Goal: Register for event/course

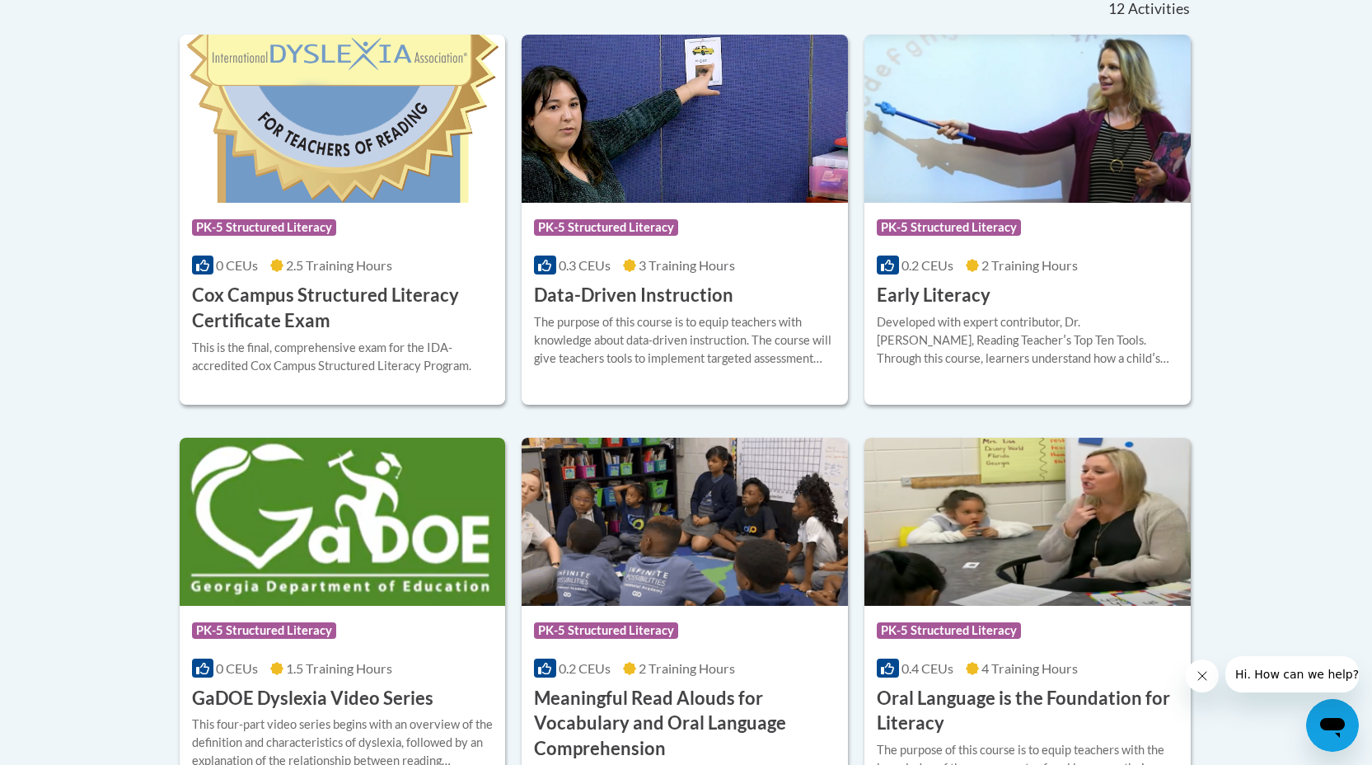
scroll to position [478, 0]
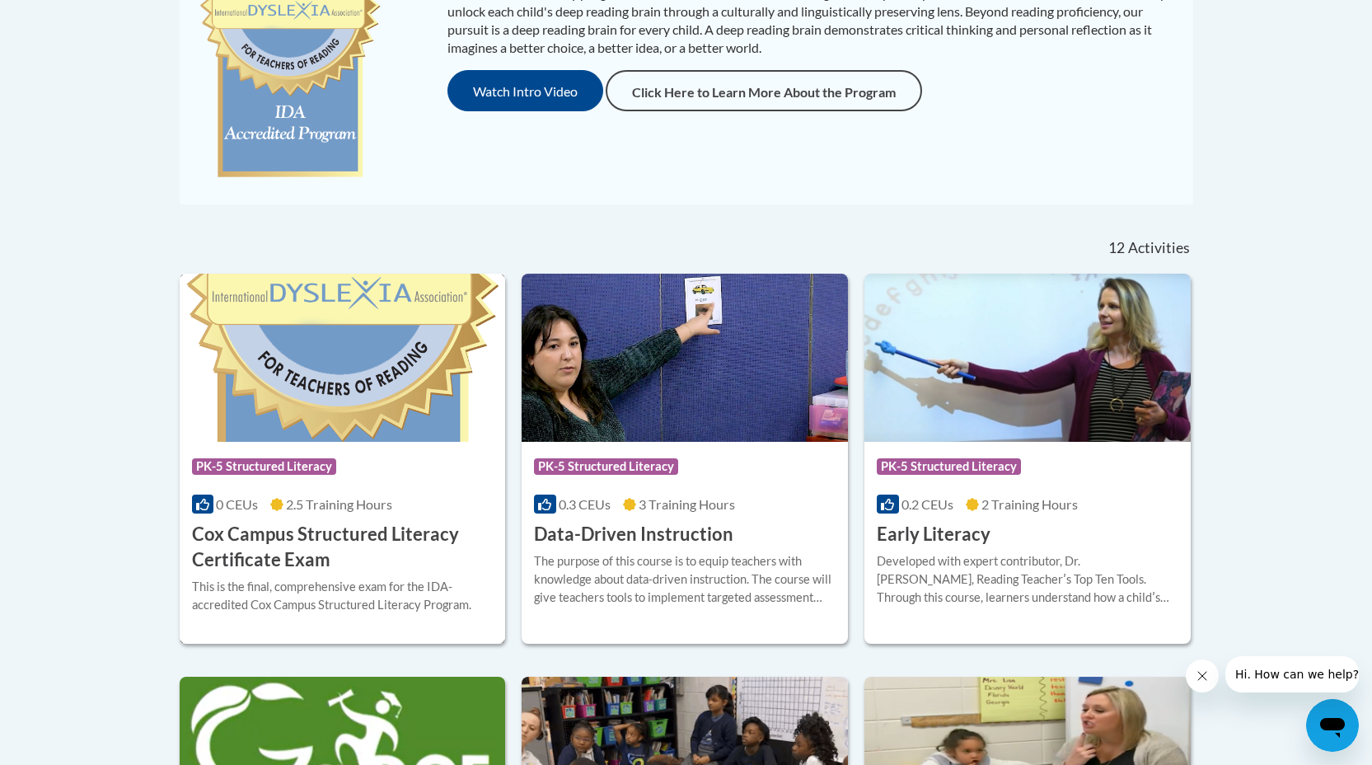
click at [427, 429] on img at bounding box center [343, 358] width 326 height 168
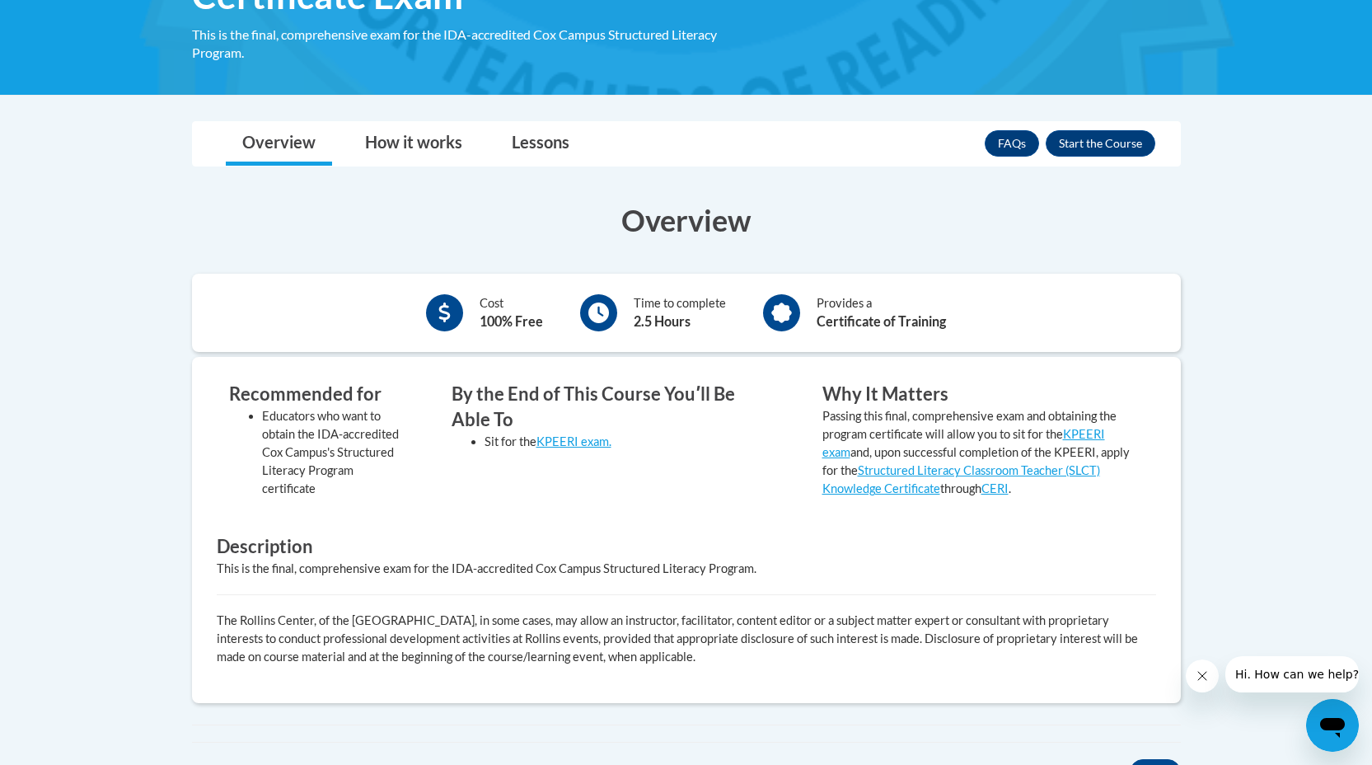
scroll to position [350, 0]
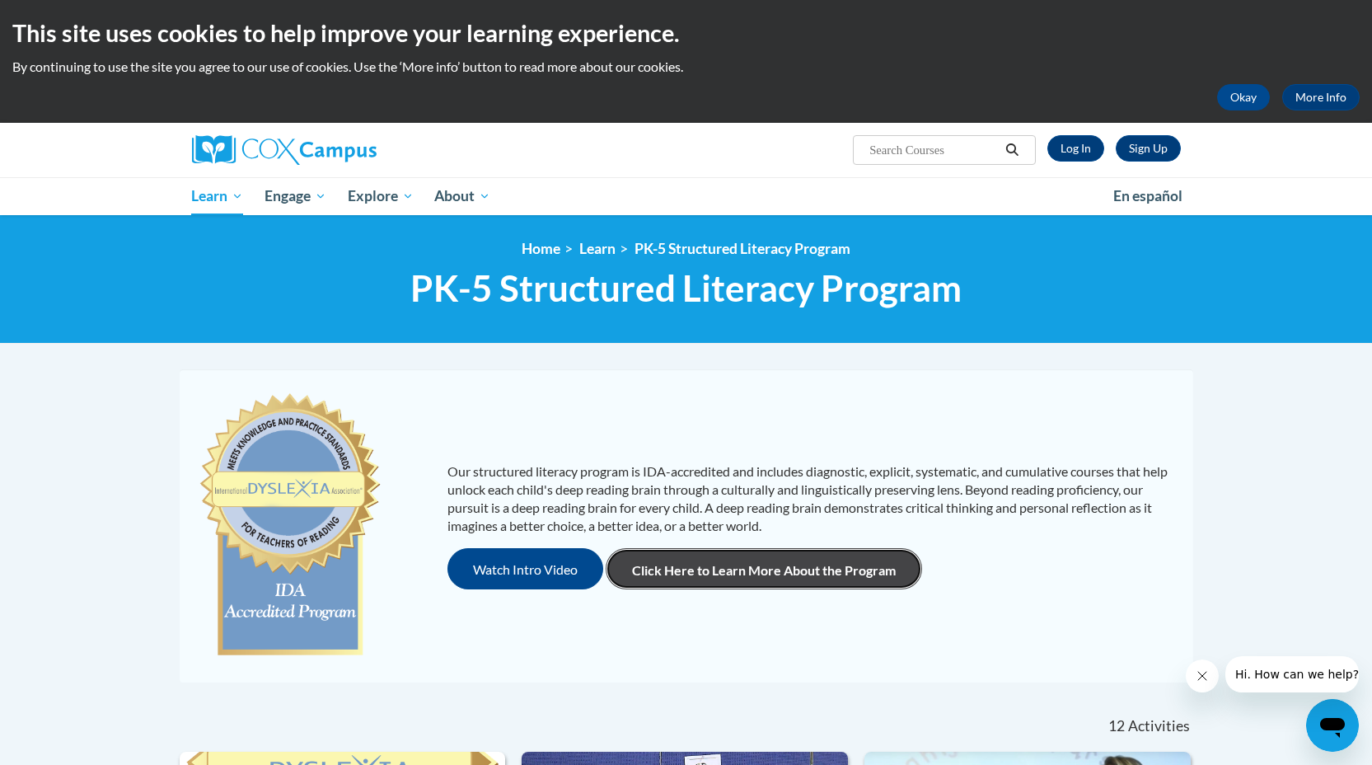
click at [781, 565] on link "Click Here to Learn More About the Program" at bounding box center [764, 568] width 316 height 41
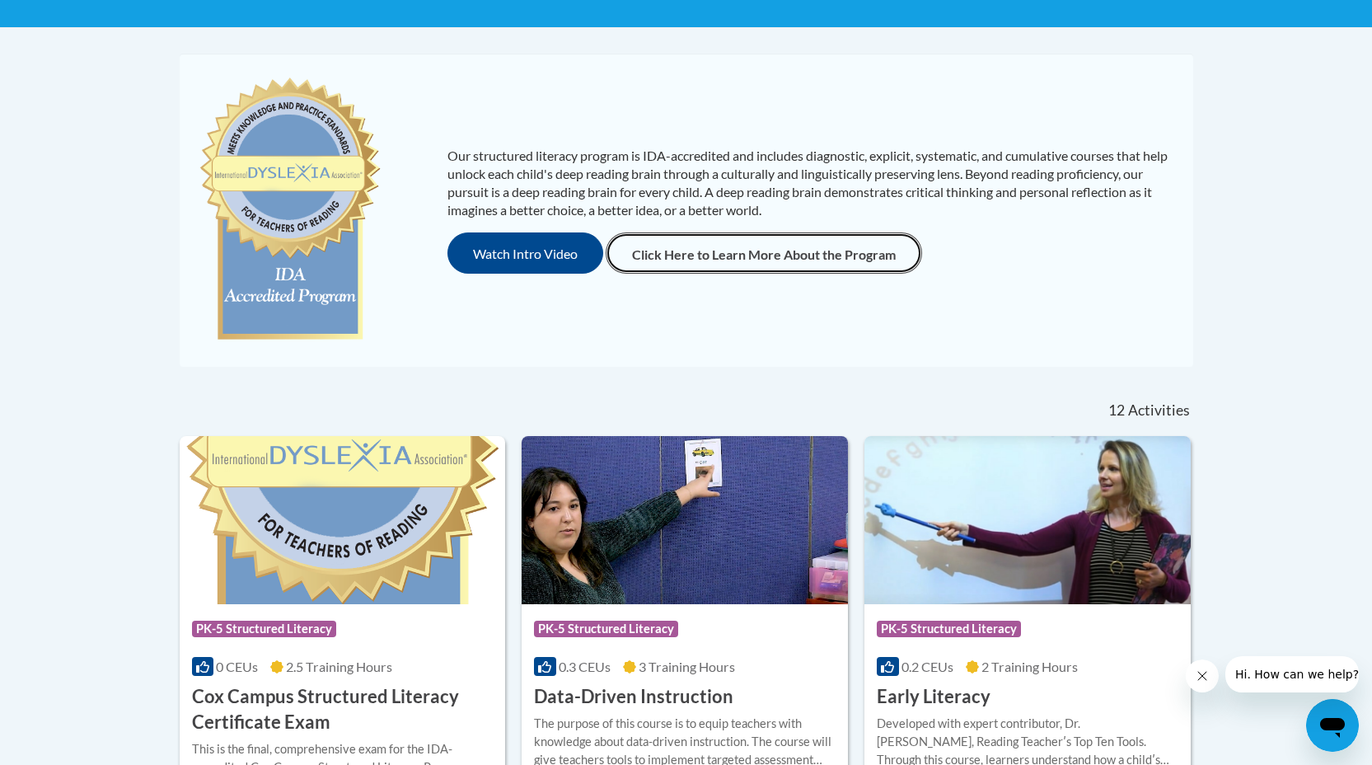
scroll to position [316, 0]
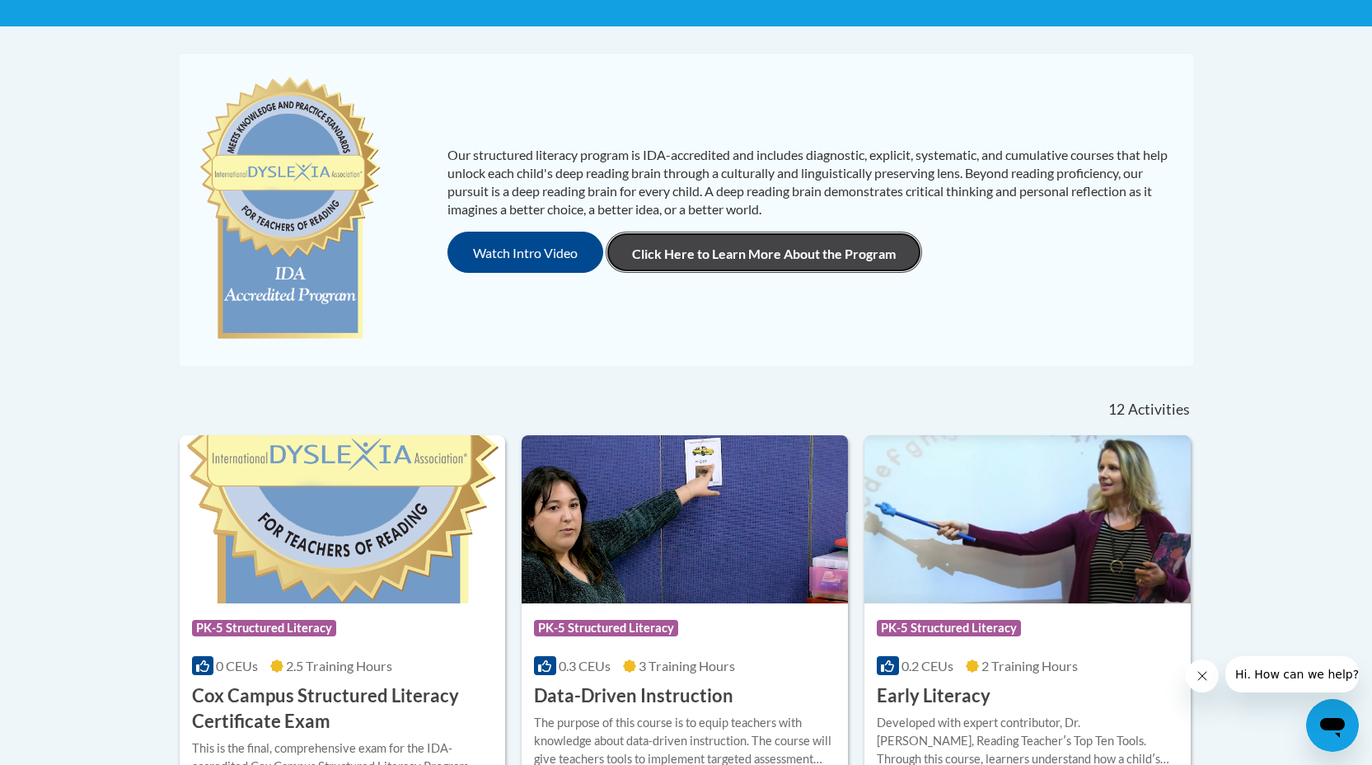
click at [747, 265] on link "Click Here to Learn More About the Program" at bounding box center [764, 252] width 316 height 41
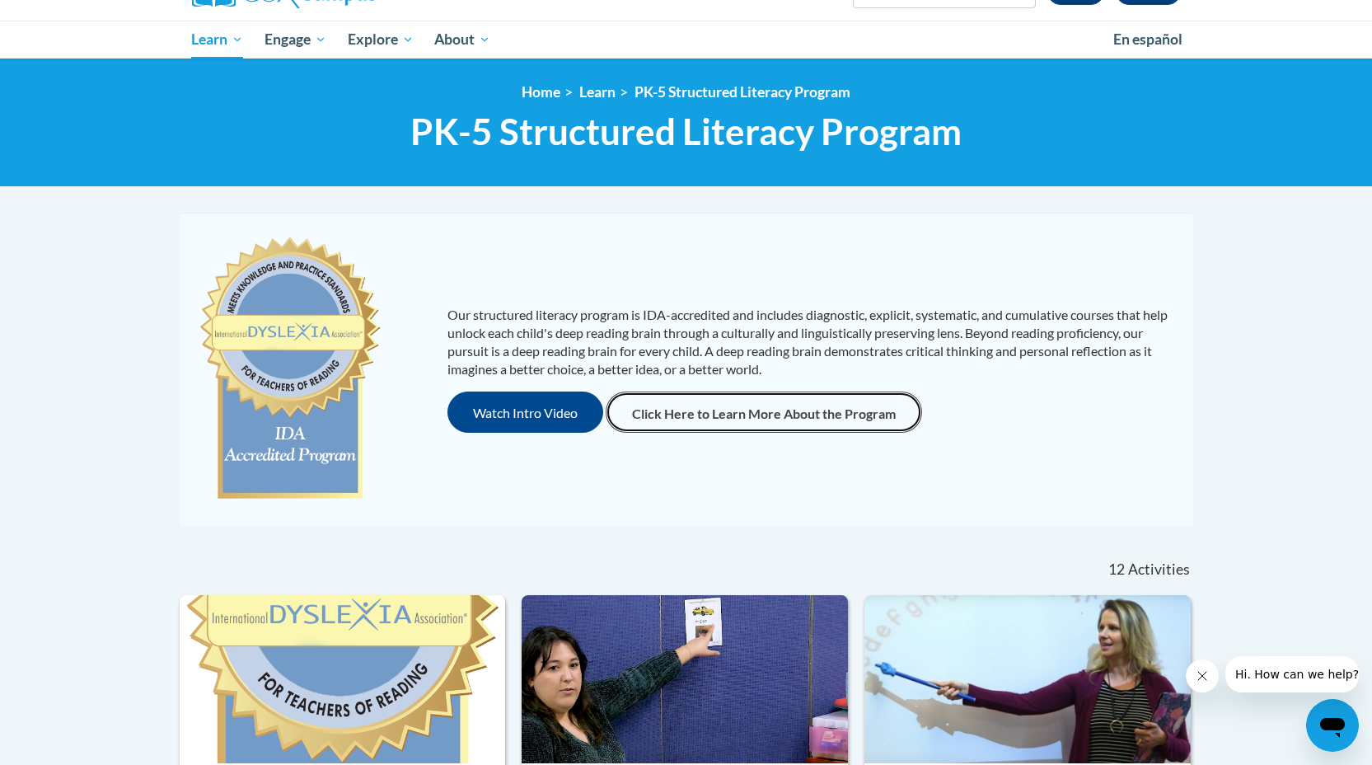
scroll to position [0, 0]
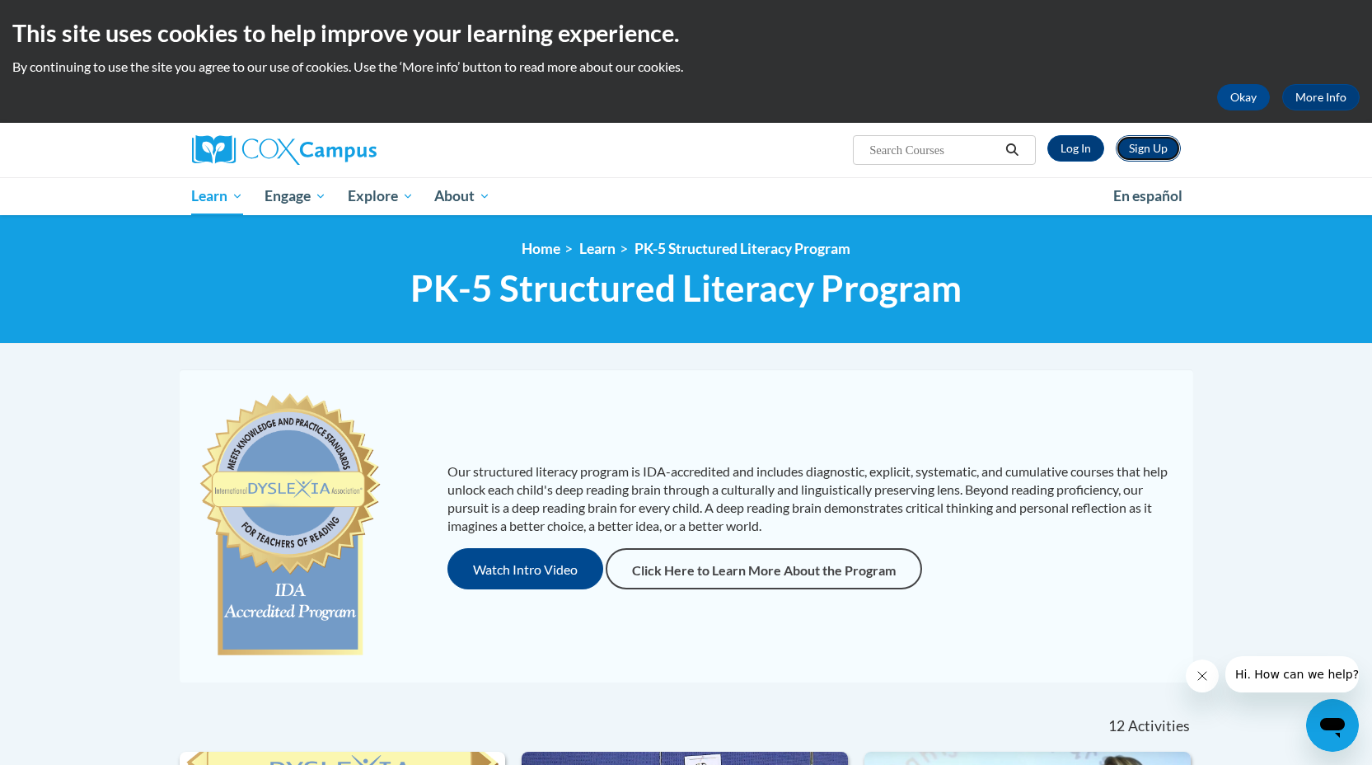
click at [1159, 148] on link "Sign Up" at bounding box center [1148, 148] width 65 height 26
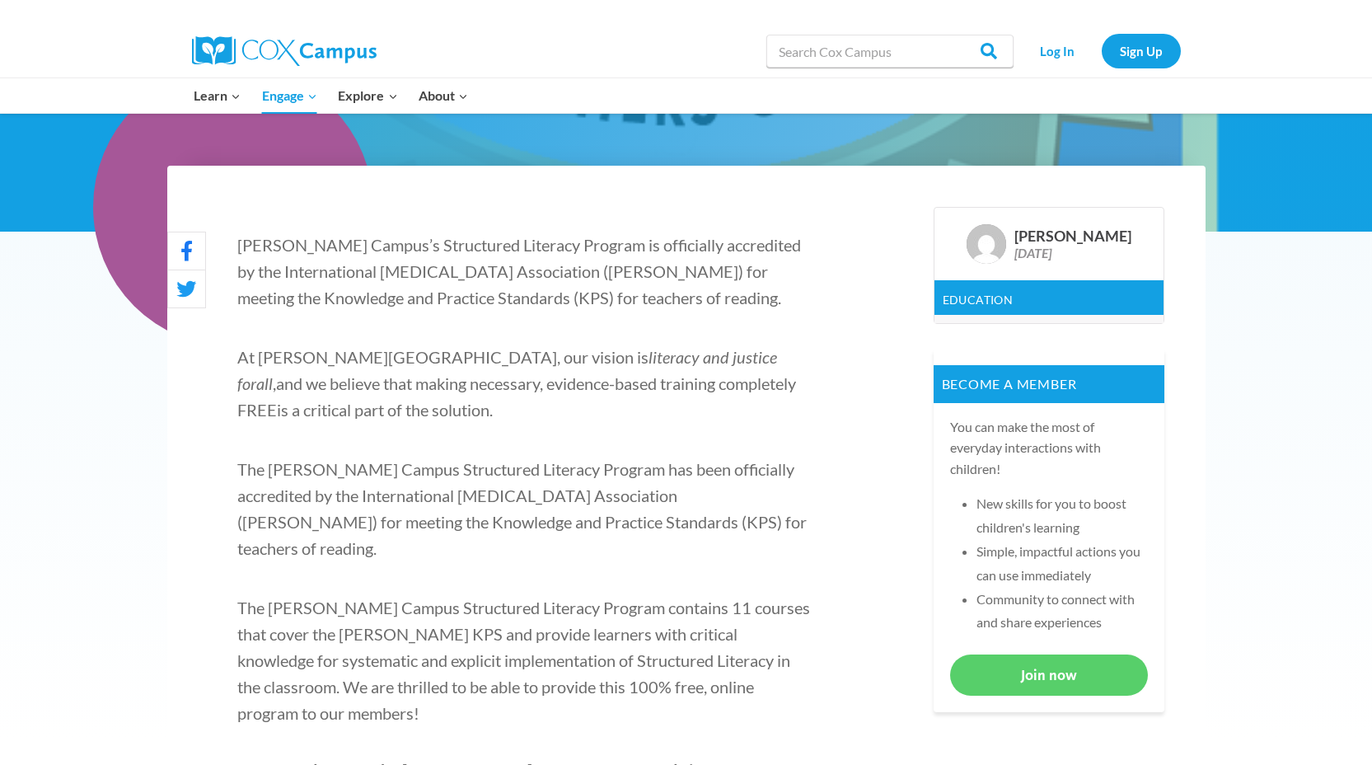
scroll to position [454, 0]
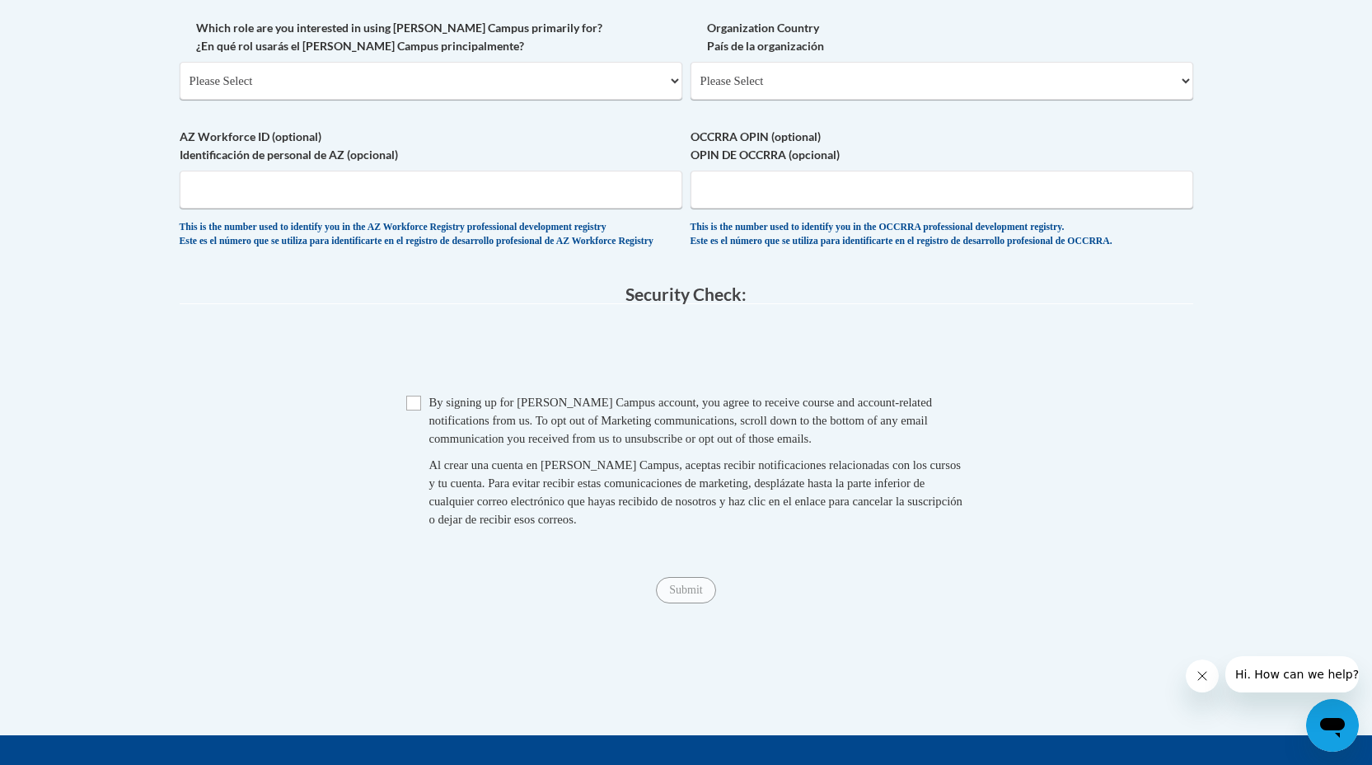
scroll to position [190, 0]
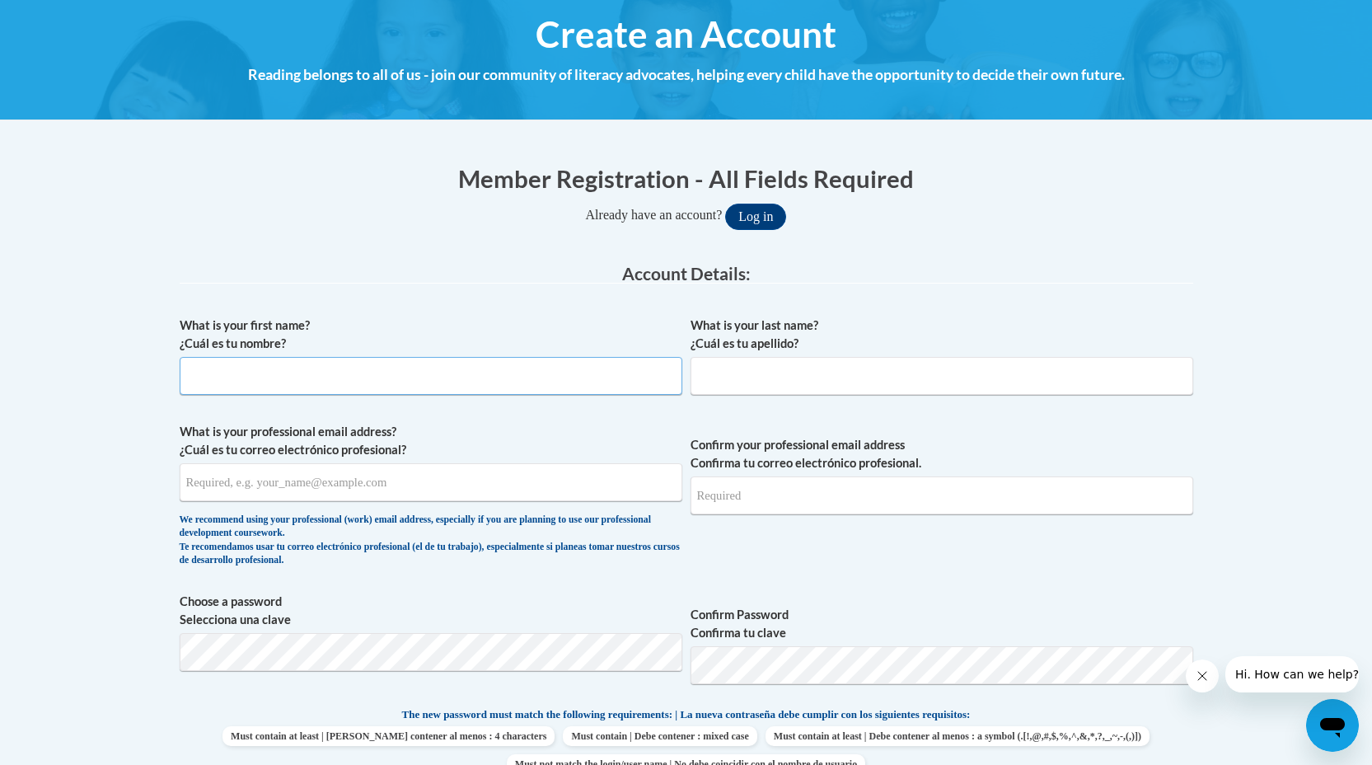
click at [233, 388] on input "What is your first name? ¿Cuál es tu nombre?" at bounding box center [431, 376] width 503 height 38
type input "e"
type input "Ebony"
type input "[PERSON_NAME]"
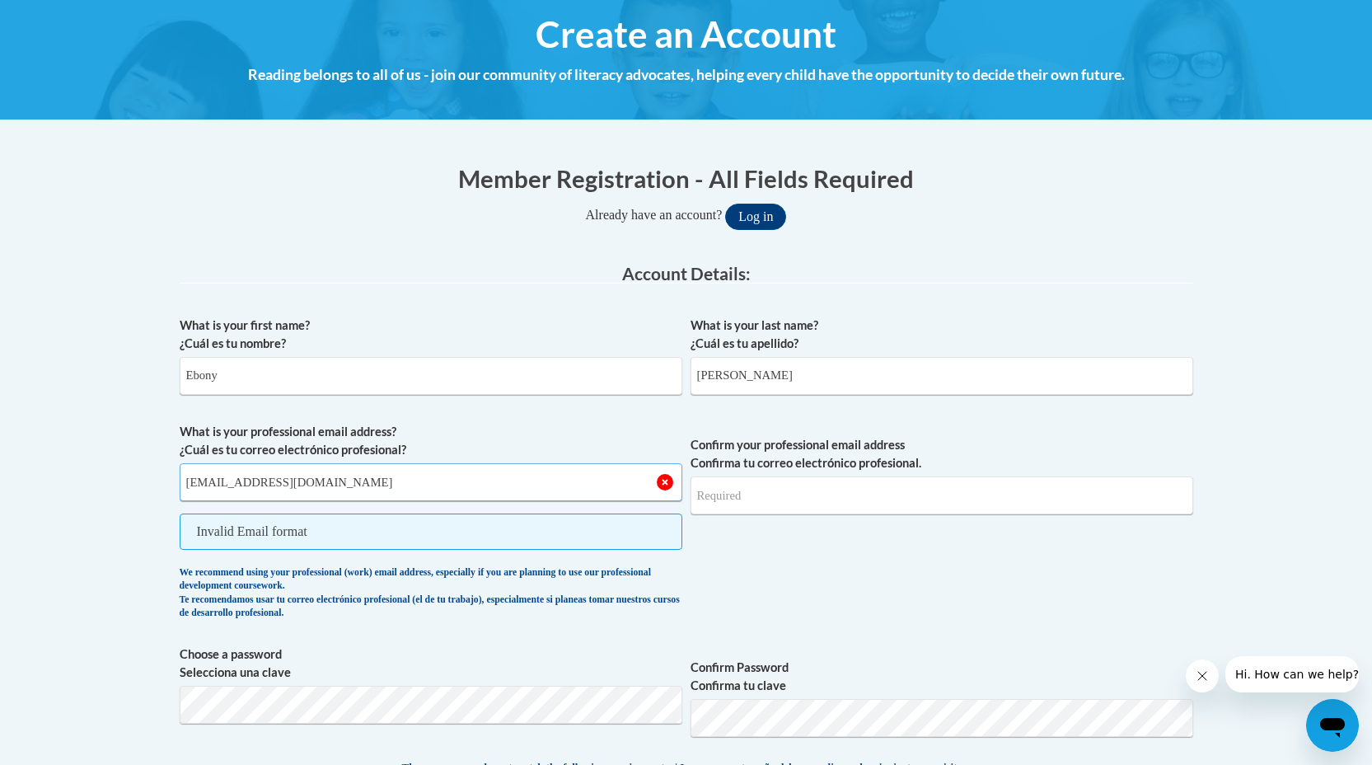
type input "[EMAIL_ADDRESS][DOMAIN_NAME]"
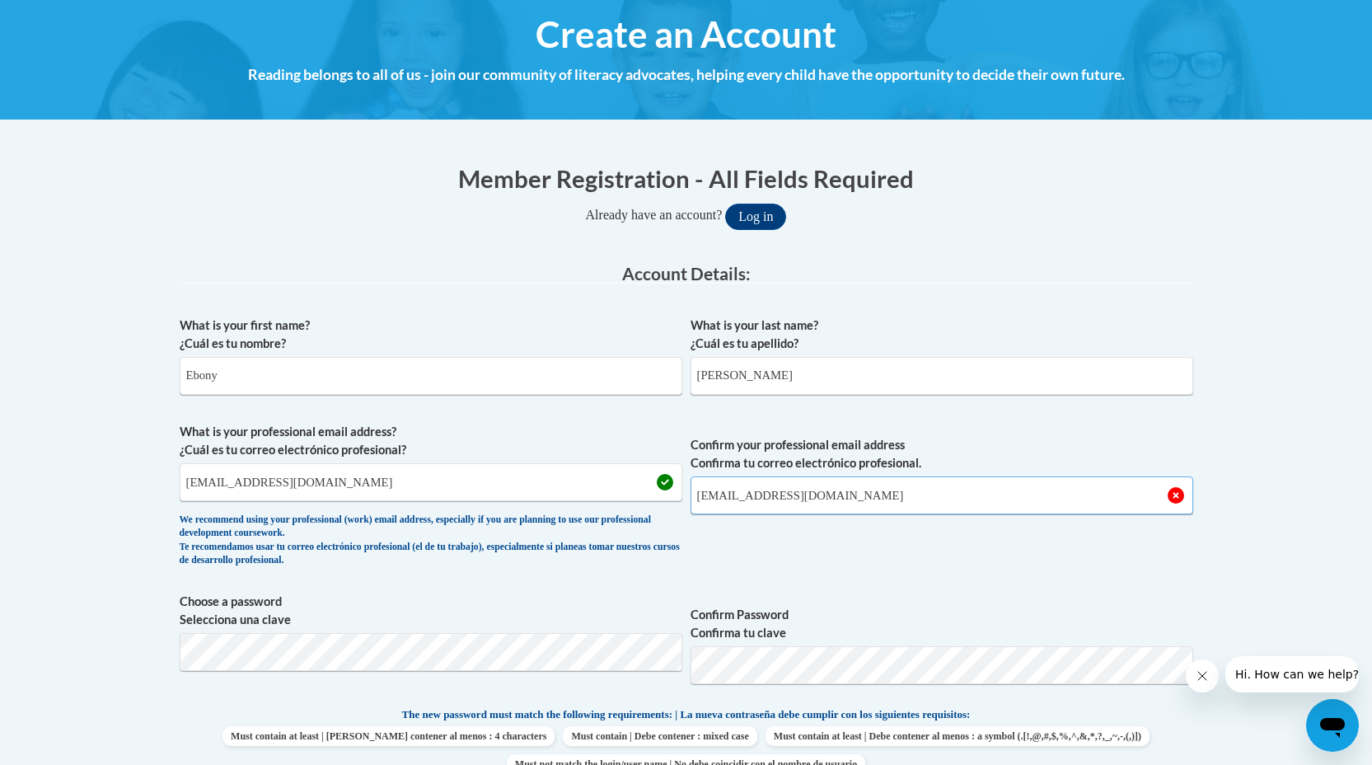
type input "[EMAIL_ADDRESS][DOMAIN_NAME]"
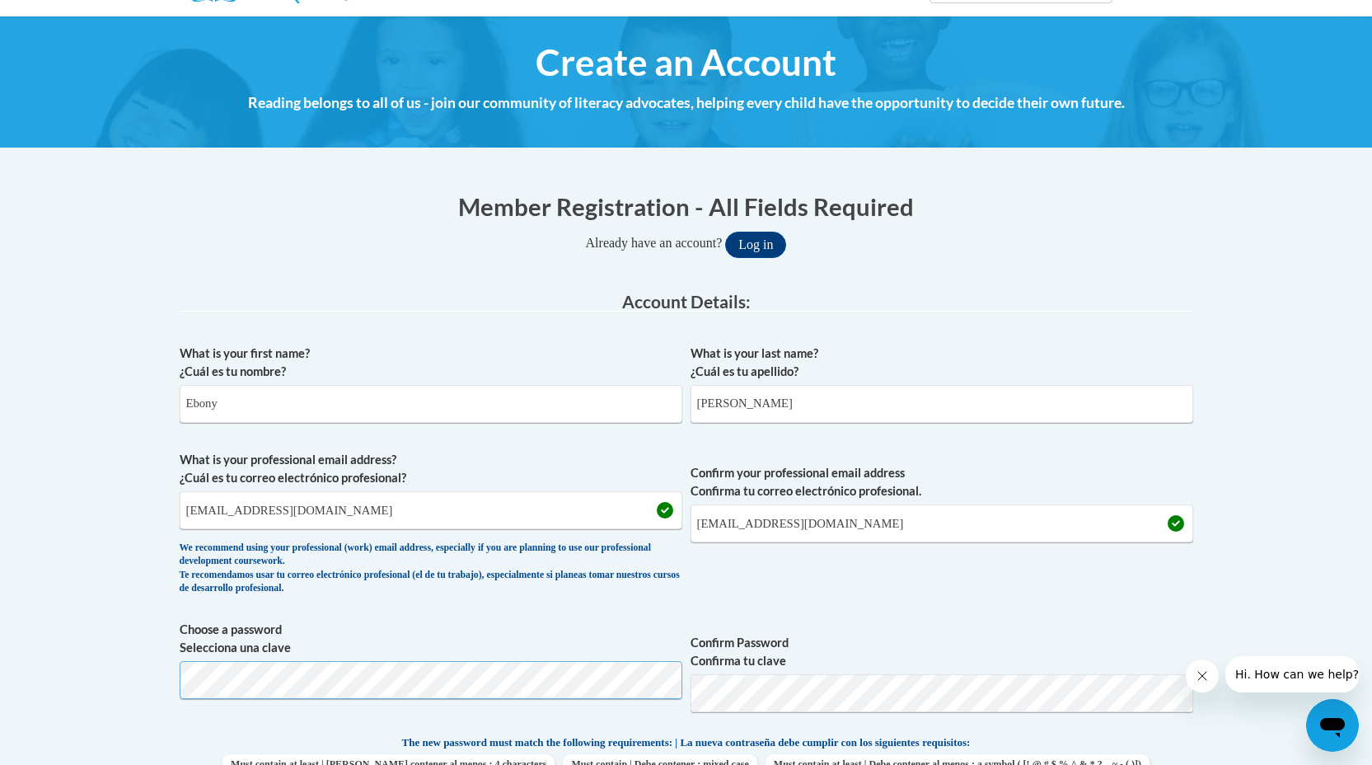
scroll to position [170, 0]
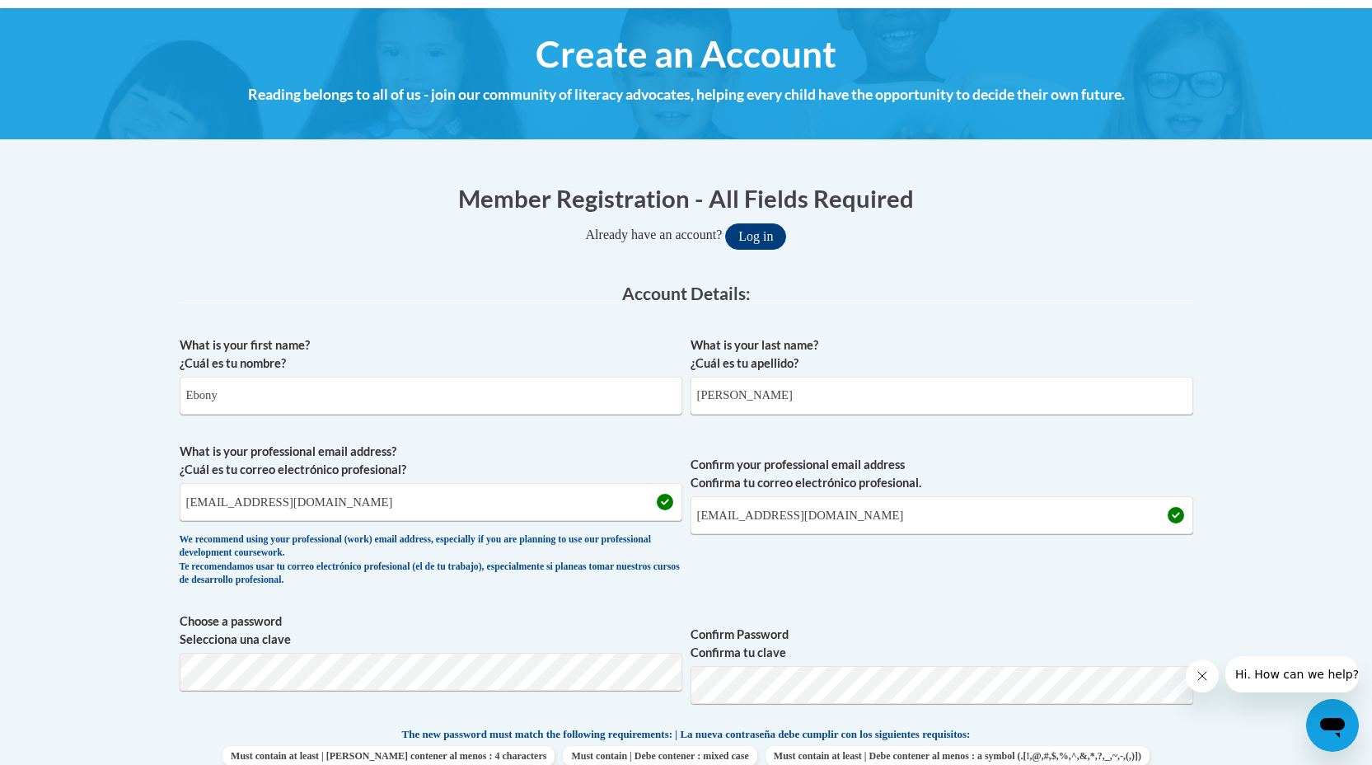
click at [1198, 674] on icon "Close message from company" at bounding box center [1202, 675] width 13 height 13
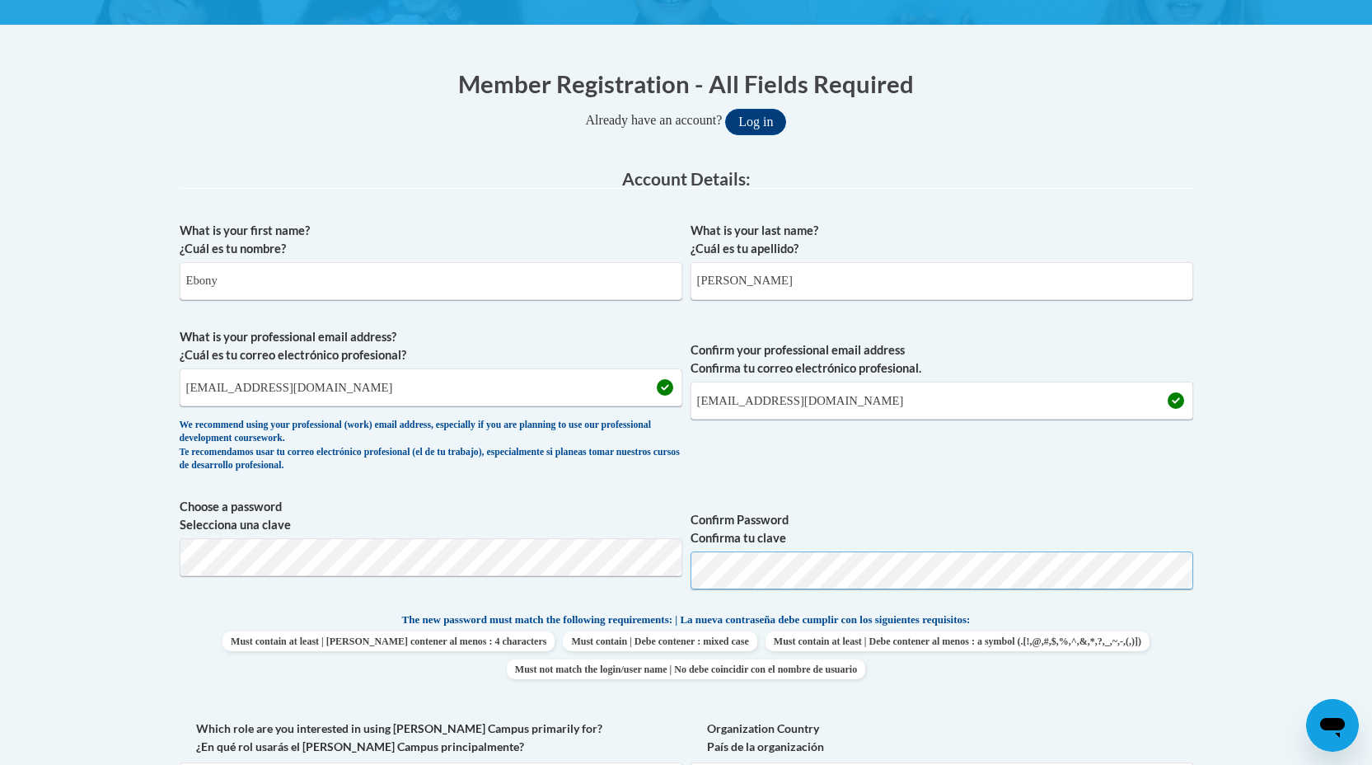
scroll to position [398, 0]
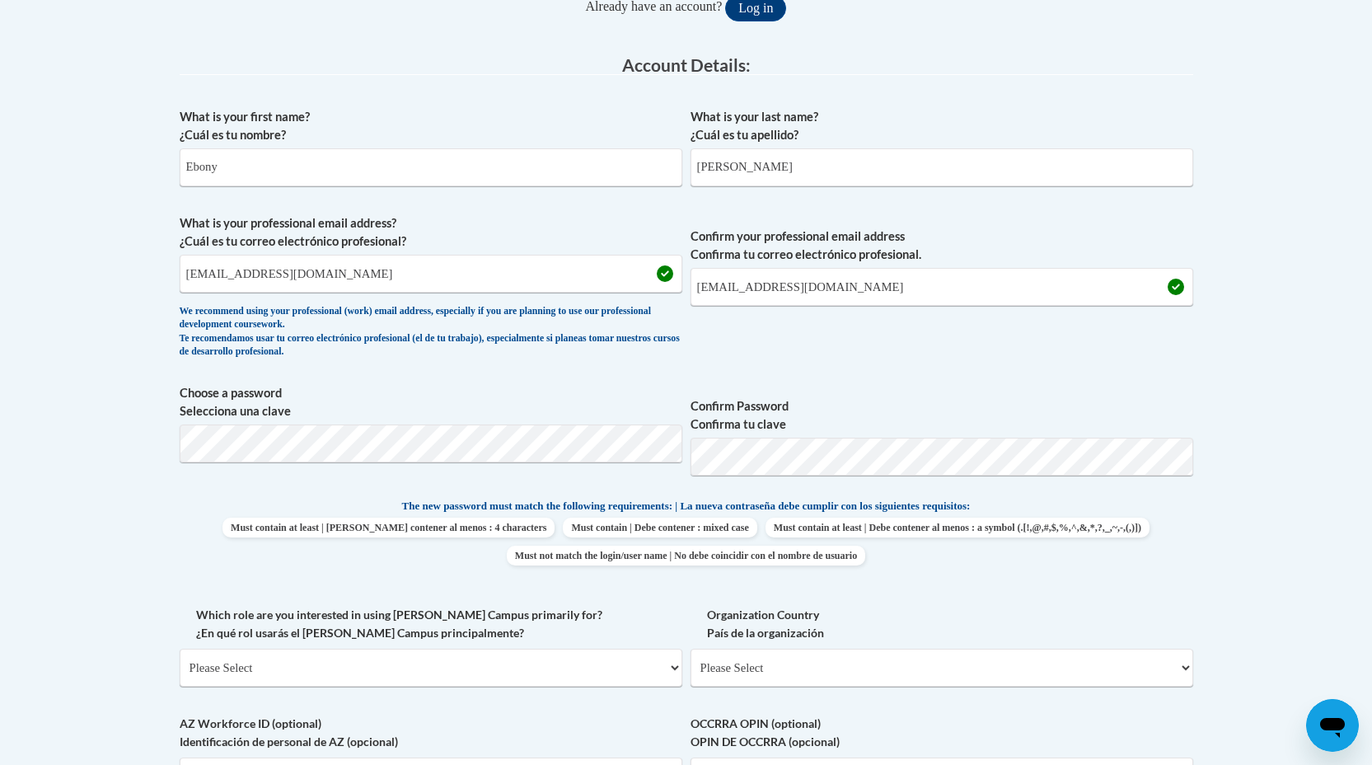
click at [1221, 510] on body "This site uses cookies to help improve your learning experience. By continuing …" at bounding box center [686, 608] width 1372 height 2012
click at [350, 668] on select "Please Select College/University | Colegio/Universidad Community/Nonprofit Part…" at bounding box center [431, 668] width 503 height 38
select select "fbf2d438-af2f-41f8-98f1-81c410e29de3"
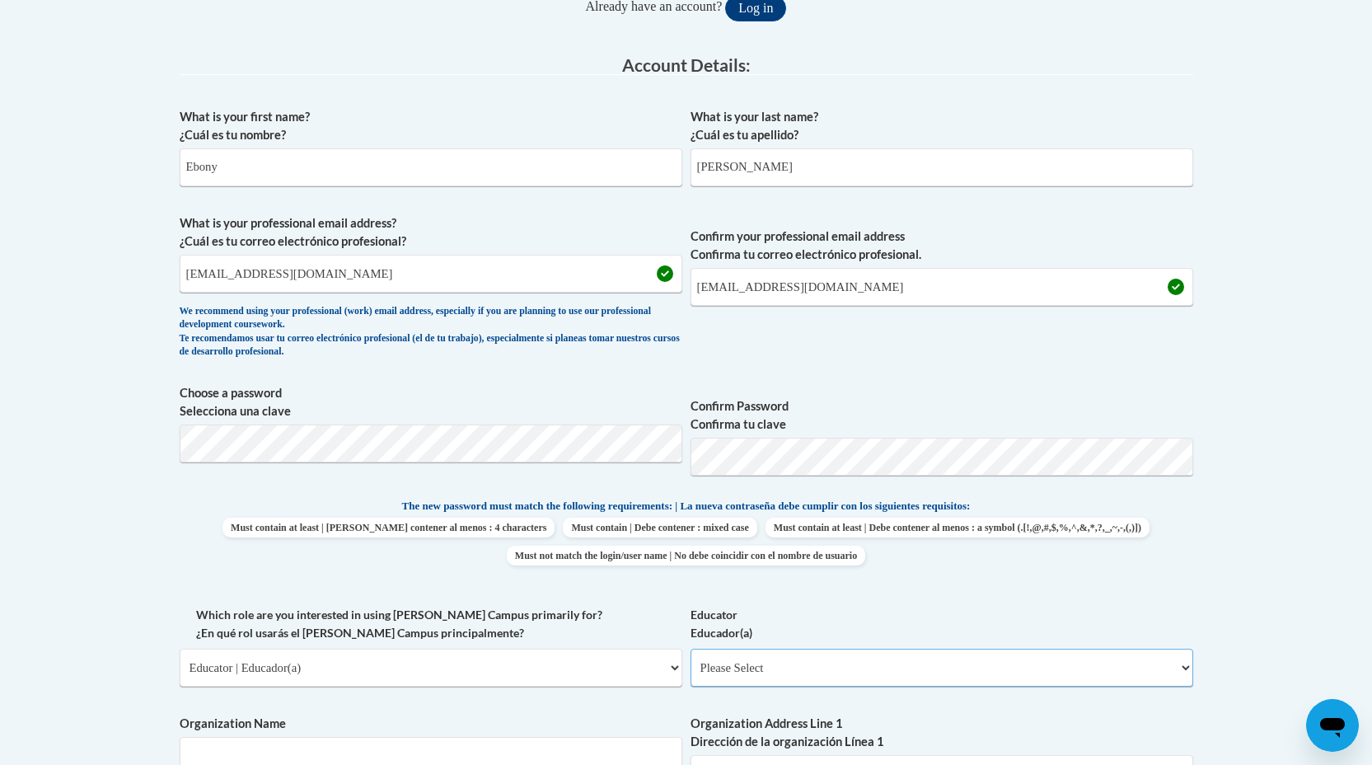
click at [800, 675] on select "Please Select Early Learning/Daycare Teacher/Family Home Care Provider | Maestr…" at bounding box center [942, 668] width 503 height 38
select select "8e40623d-54d0-45cd-9f92-5df65cd3f8cf"
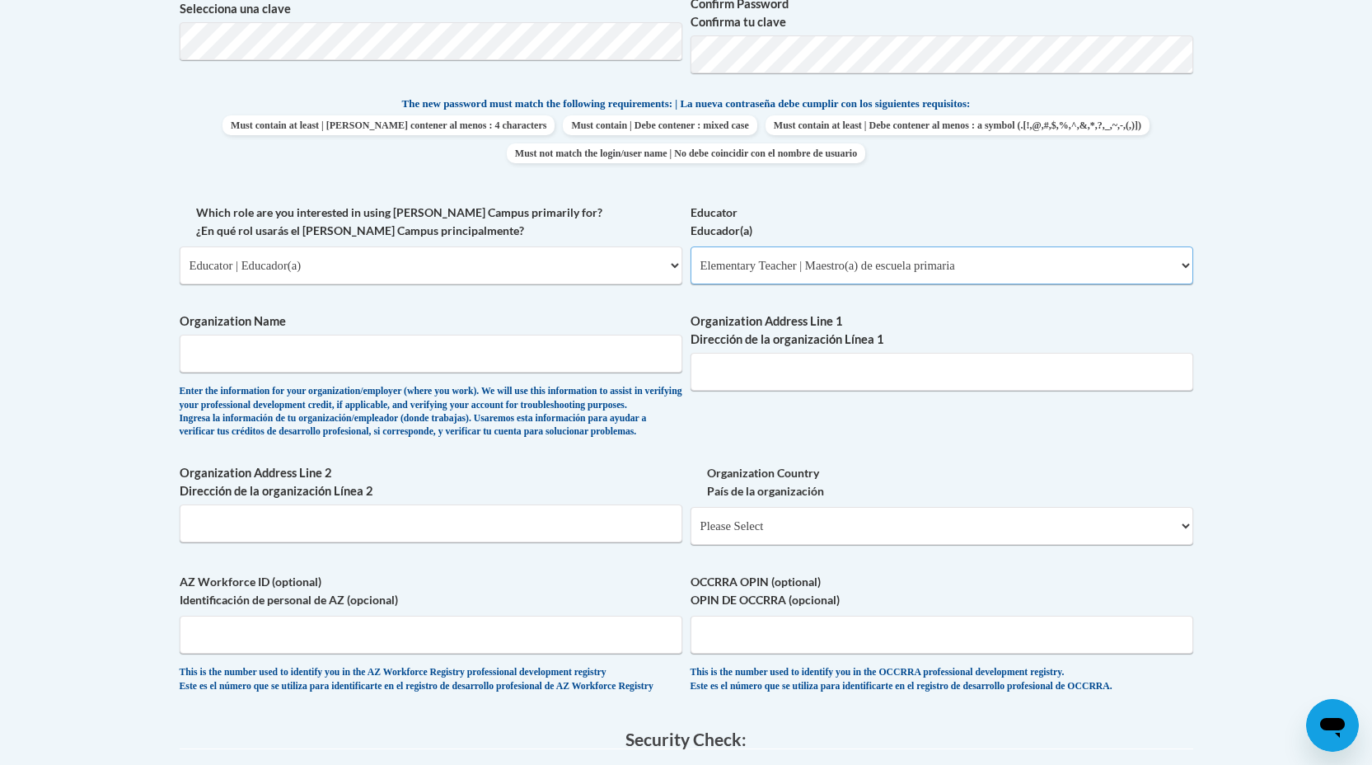
scroll to position [855, 0]
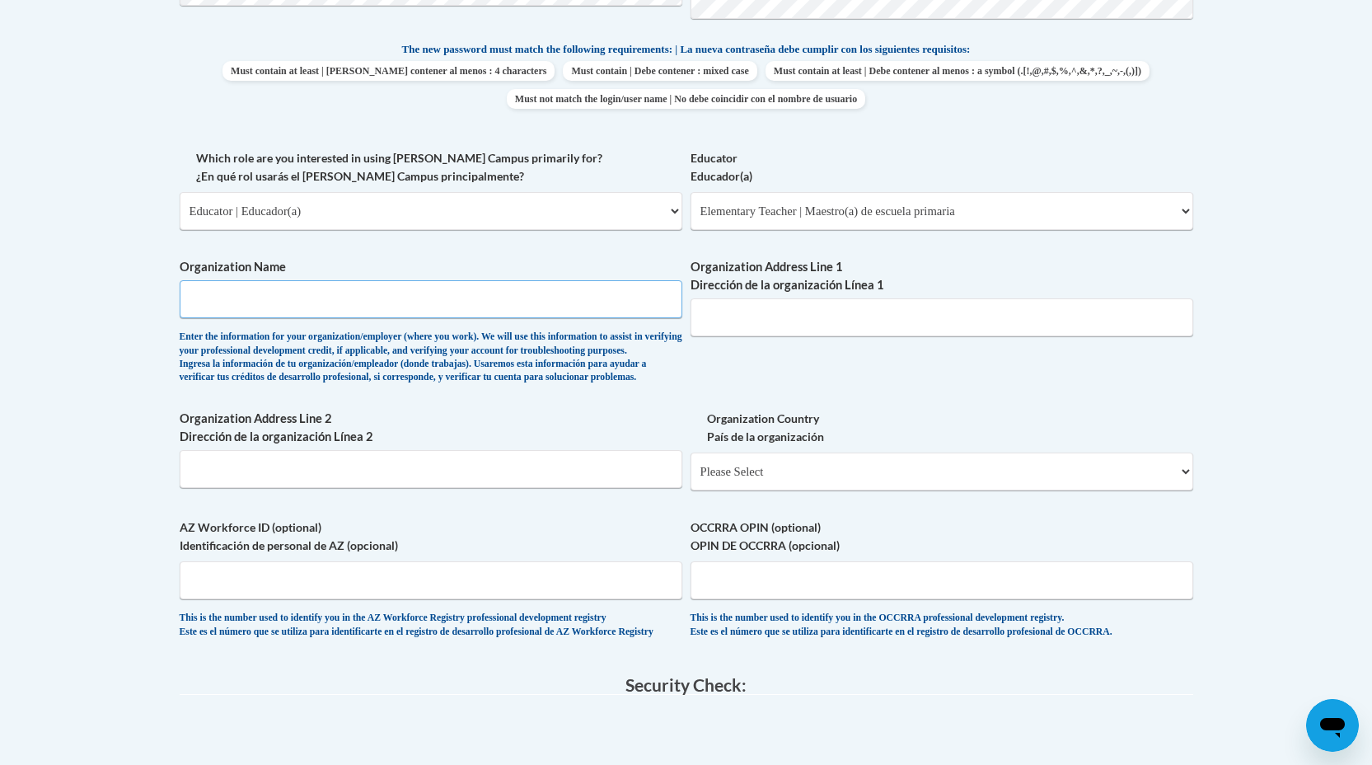
click at [371, 314] on input "Organization Name" at bounding box center [431, 299] width 503 height 38
type input "Overstreet Elementary School"
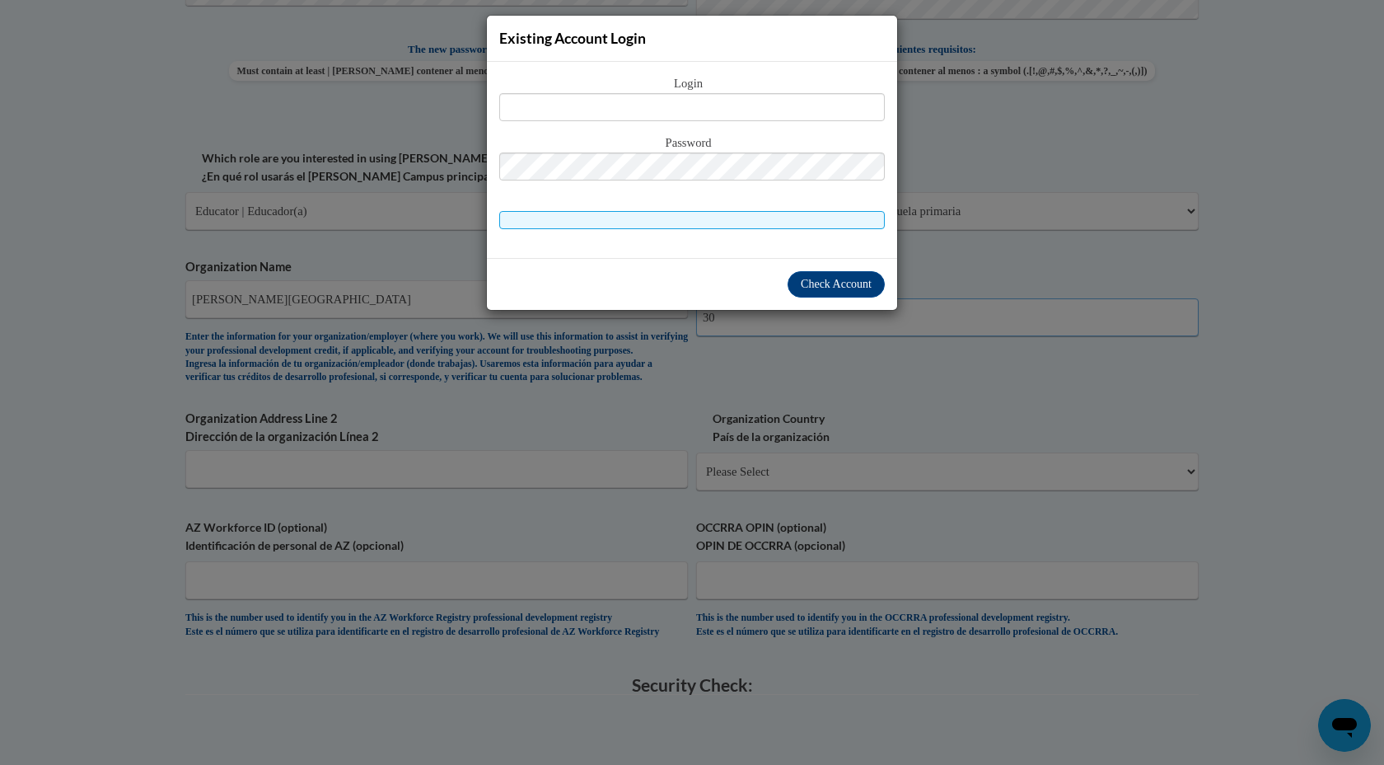
type input "30"
type input "7"
click at [1169, 438] on div "Existing Account Login Login Password" at bounding box center [692, 382] width 1384 height 765
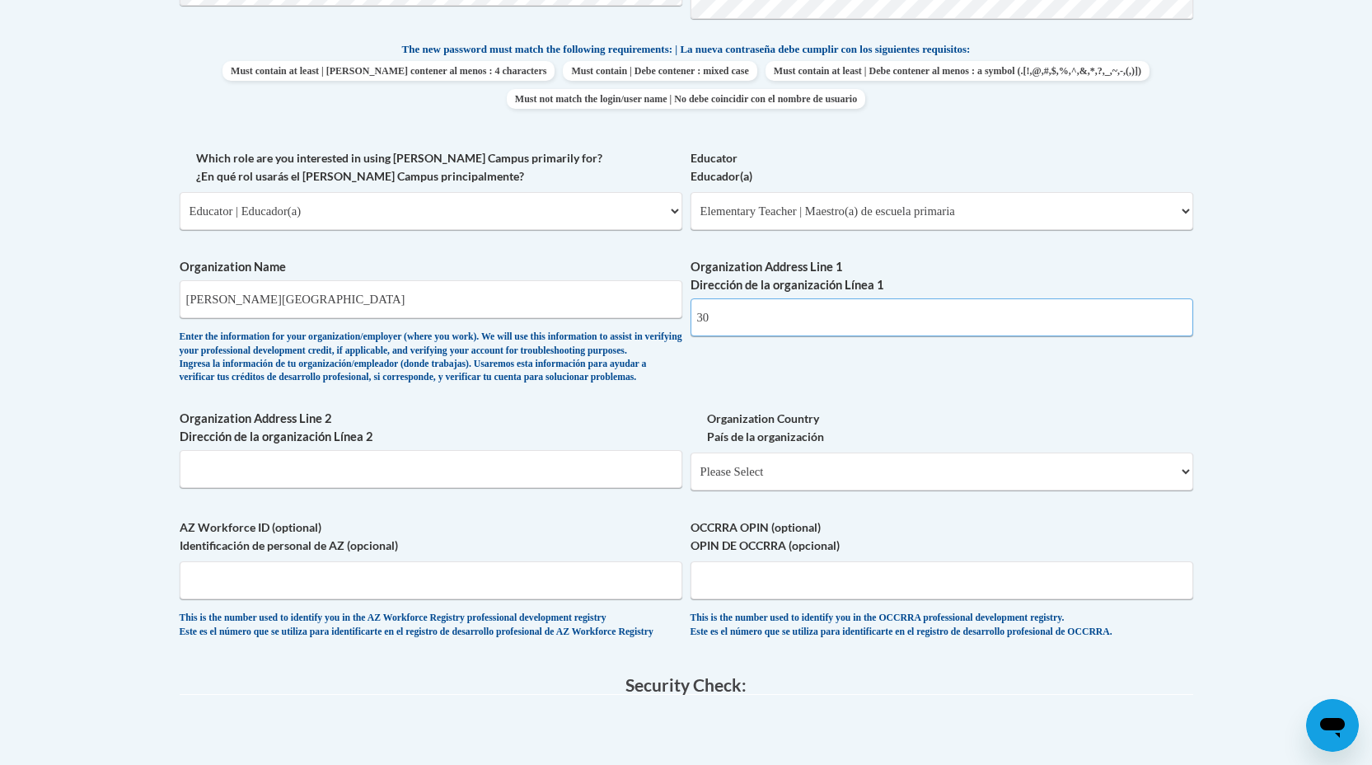
click at [825, 324] on input "30" at bounding box center [942, 317] width 503 height 38
type input "[STREET_ADDRESS]"
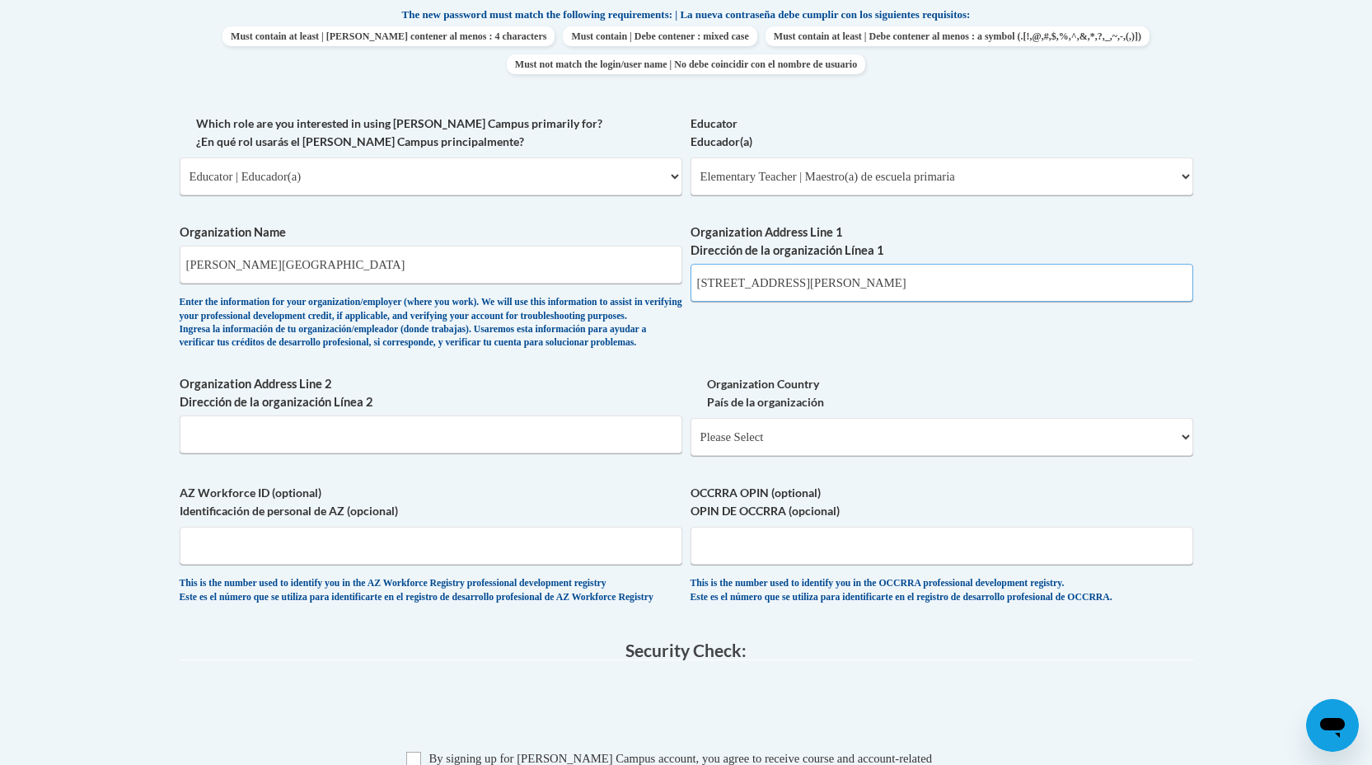
scroll to position [874, 0]
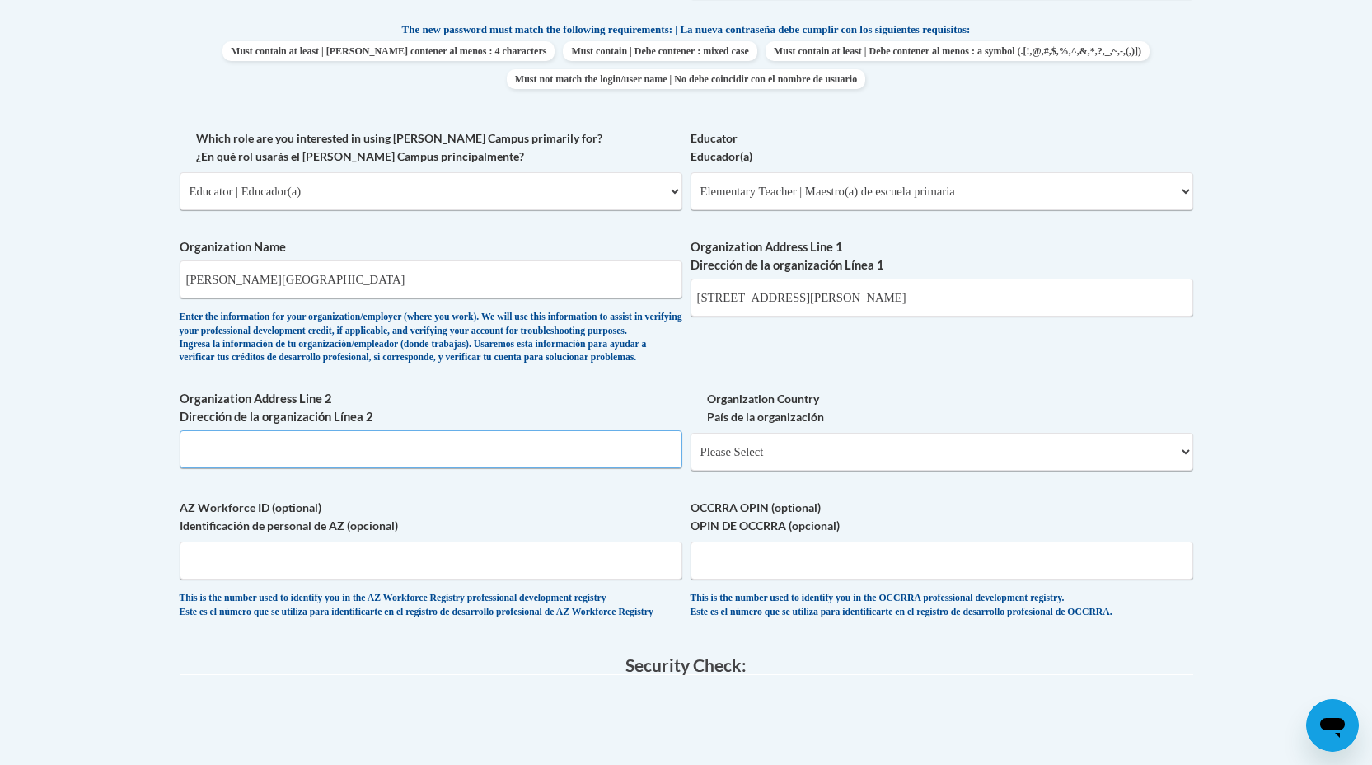
click at [484, 468] on input "Organization Address Line 2 Dirección de la organización Línea 2" at bounding box center [431, 449] width 503 height 38
type input "Starkville, MS"
click at [827, 483] on div "Organization Country País de la organización Please Select United States | Esta…" at bounding box center [942, 436] width 503 height 93
click at [821, 471] on select "Please Select United States | Estados Unidos Outside of the United States | Fue…" at bounding box center [942, 452] width 503 height 38
select select "ad49bcad-a171-4b2e-b99c-48b446064914"
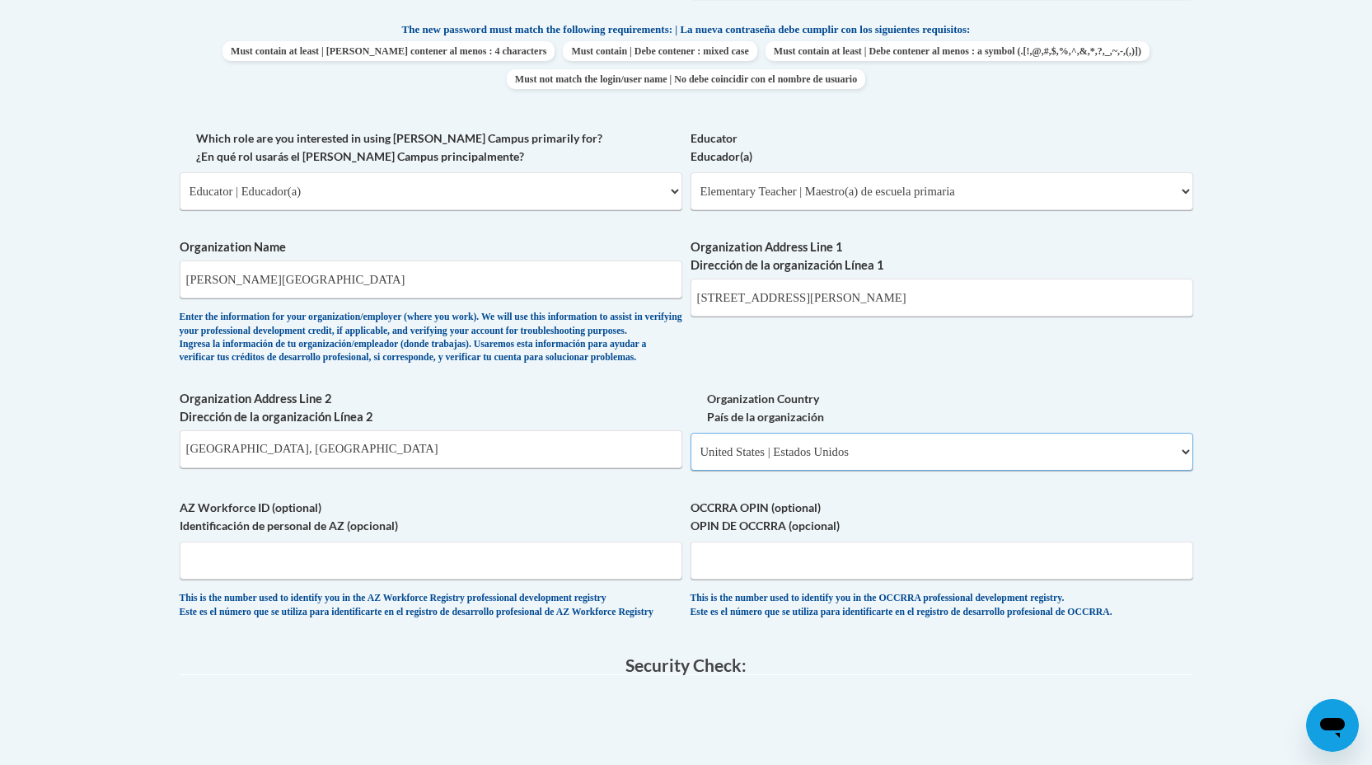
select select
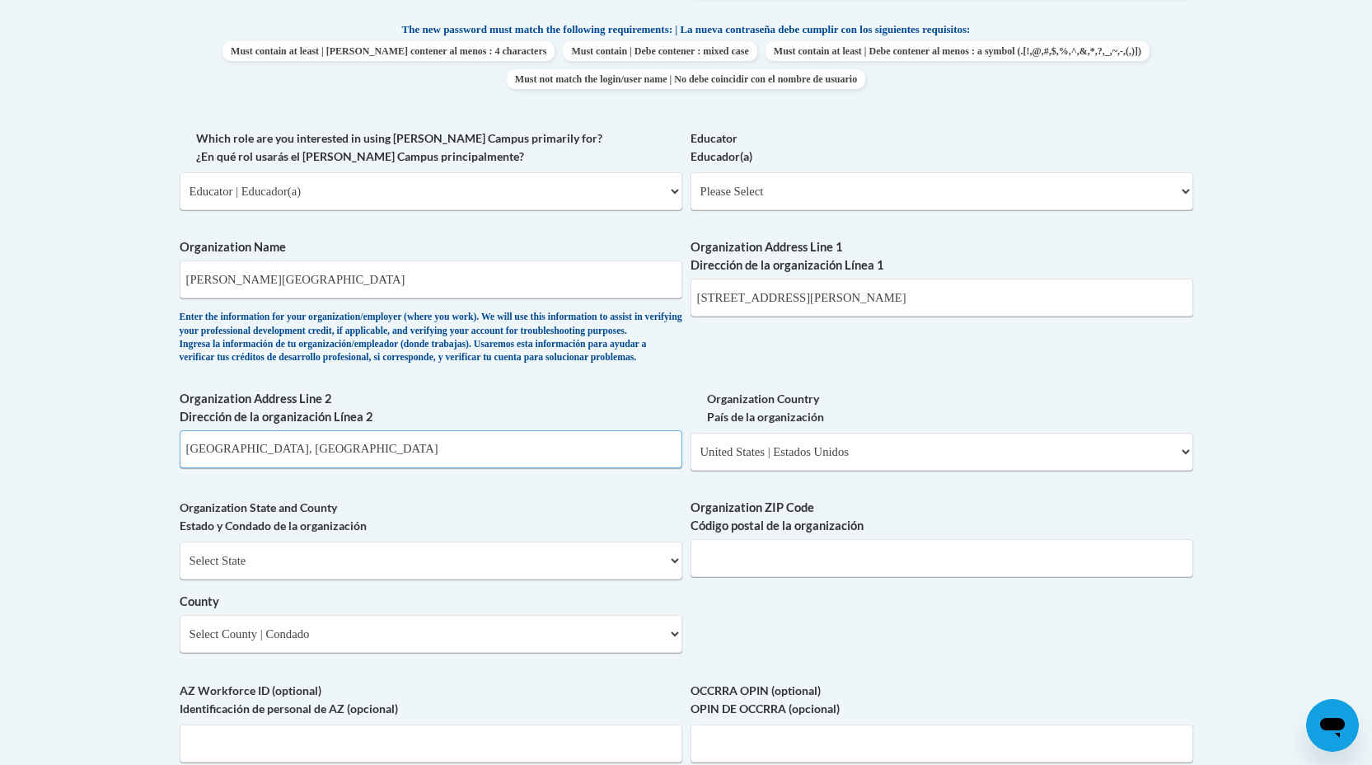
click at [357, 468] on input "Starkville, MS" at bounding box center [431, 449] width 503 height 38
type input "[GEOGRAPHIC_DATA]"
click at [630, 579] on select "Select State Alabama Alaska Arizona Arkansas California Colorado Connecticut De…" at bounding box center [431, 560] width 503 height 38
select select "Mississippi"
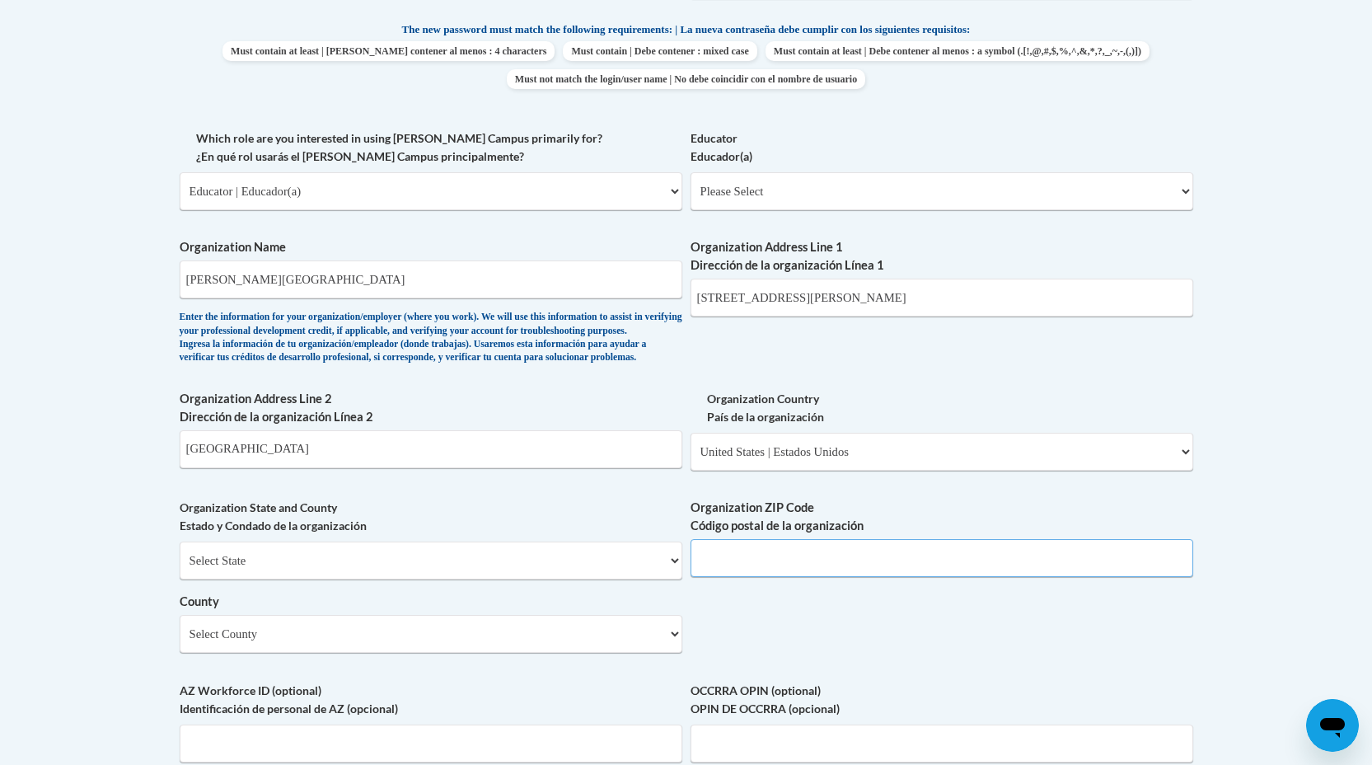
click at [830, 577] on input "Organization ZIP Code Código postal de la organización" at bounding box center [942, 558] width 503 height 38
type input "39759"
click at [569, 653] on select "Select County Adams Alcorn Amite Attala Benton Bolivar Calhoun Carroll Chickasa…" at bounding box center [431, 634] width 503 height 38
select select "Oktibbeha"
click at [783, 658] on div "What is your first name? ¿Cuál es tu nombre? Ebony What is your last name? ¿Cuá…" at bounding box center [687, 220] width 1014 height 1195
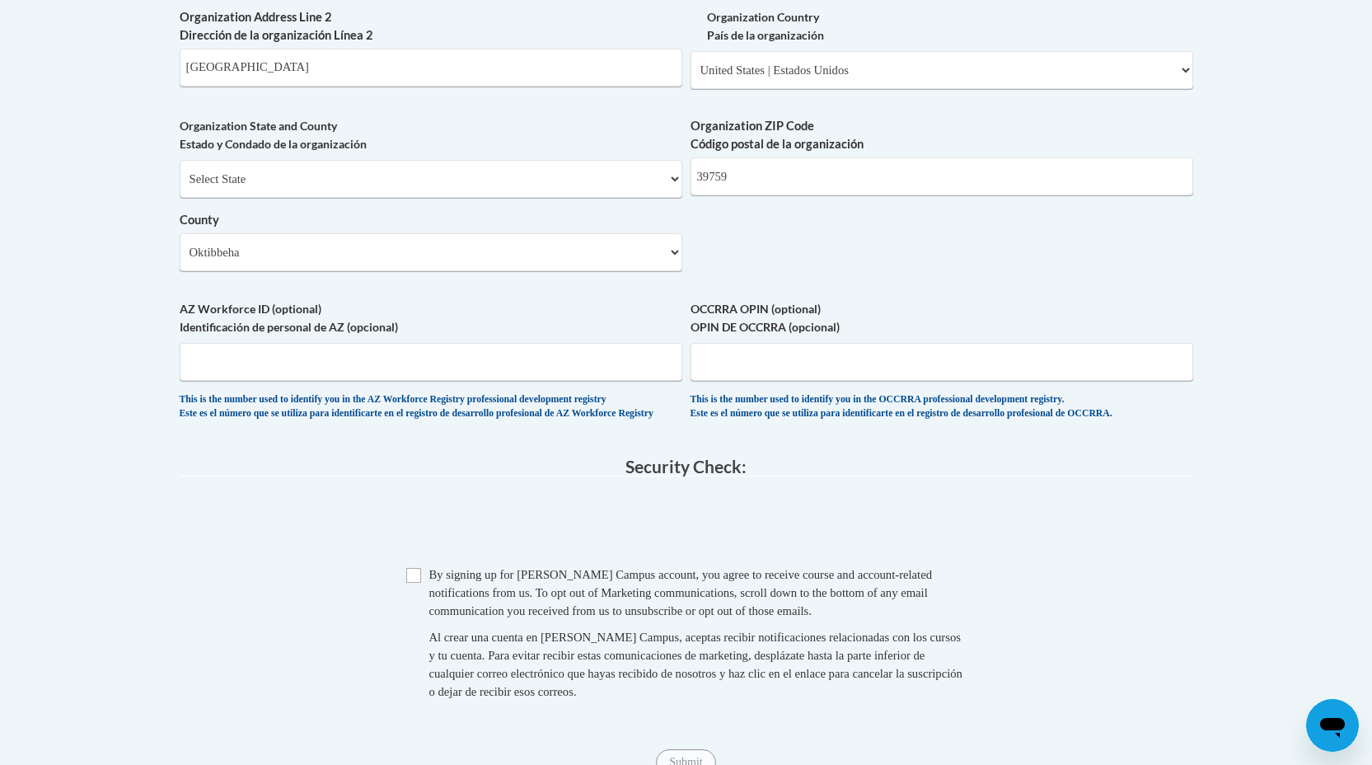
scroll to position [1277, 0]
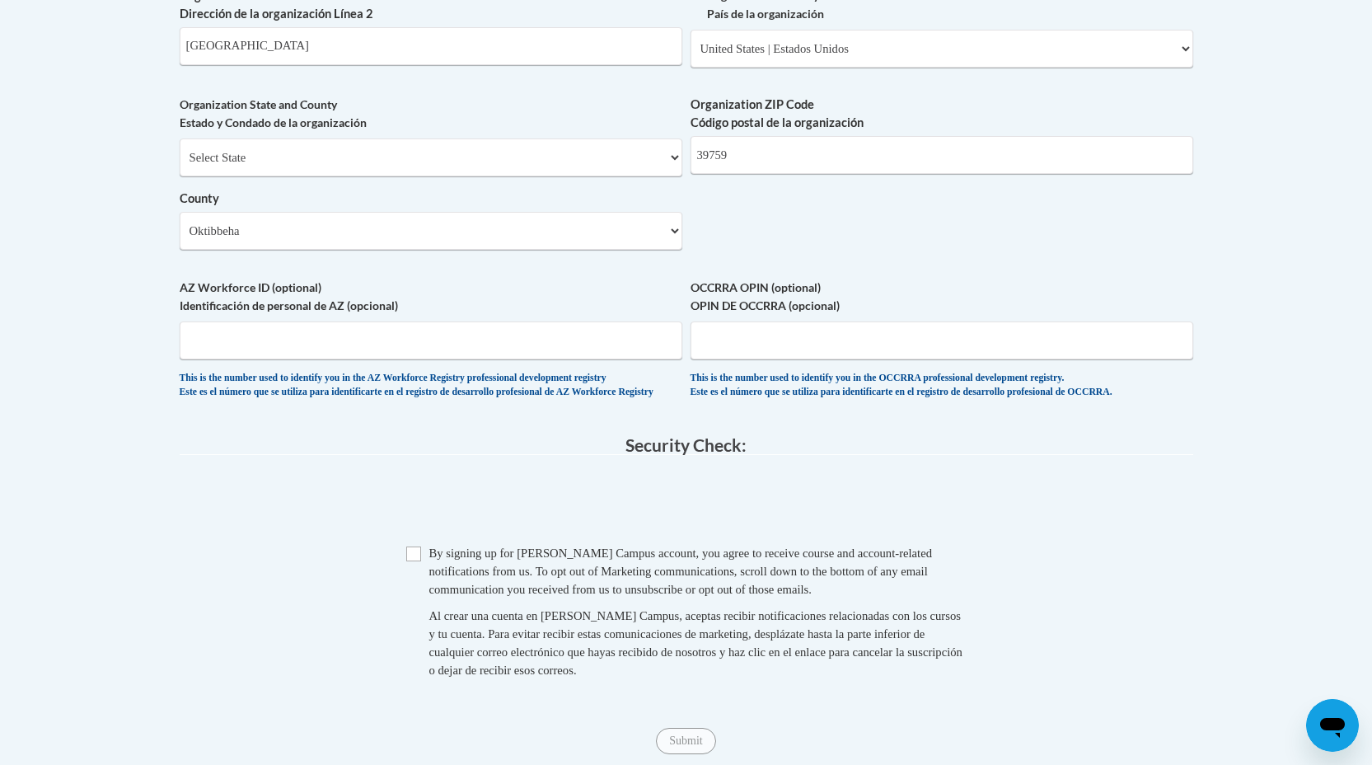
click at [420, 598] on span "Checkbox By signing up for a Cox Campus account, you agree to receive course an…" at bounding box center [686, 620] width 560 height 152
click at [415, 561] on input "Checkbox" at bounding box center [413, 553] width 15 height 15
checkbox input "true"
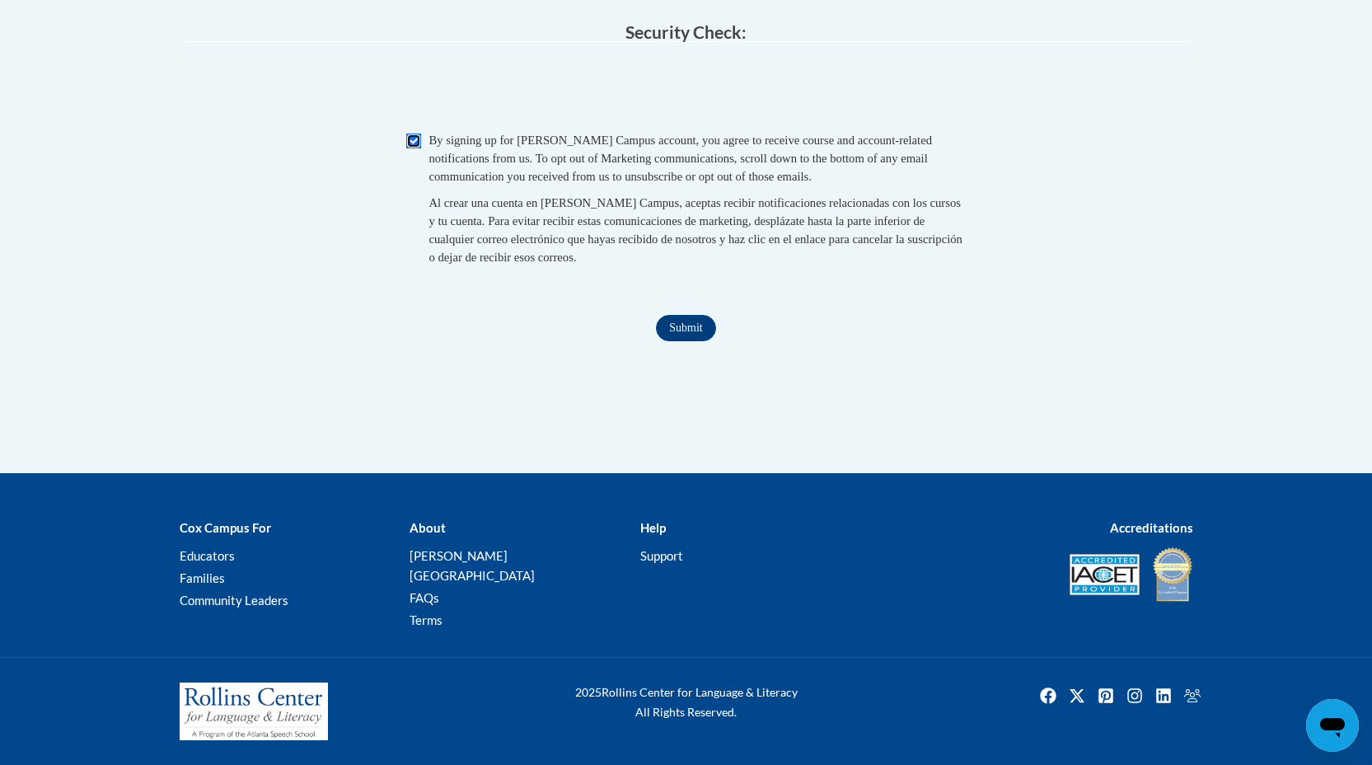
scroll to position [1711, 0]
click at [672, 341] on input "Submit" at bounding box center [685, 328] width 59 height 26
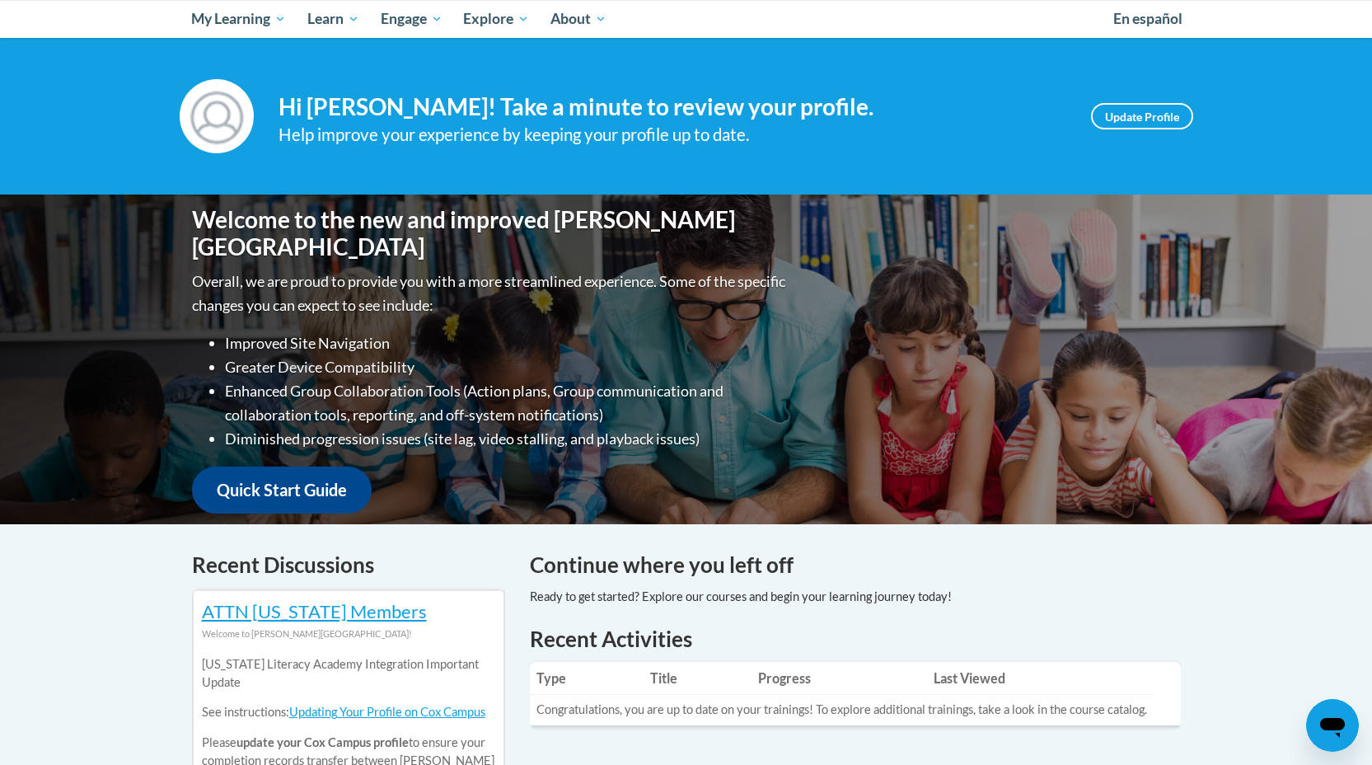
scroll to position [183, 0]
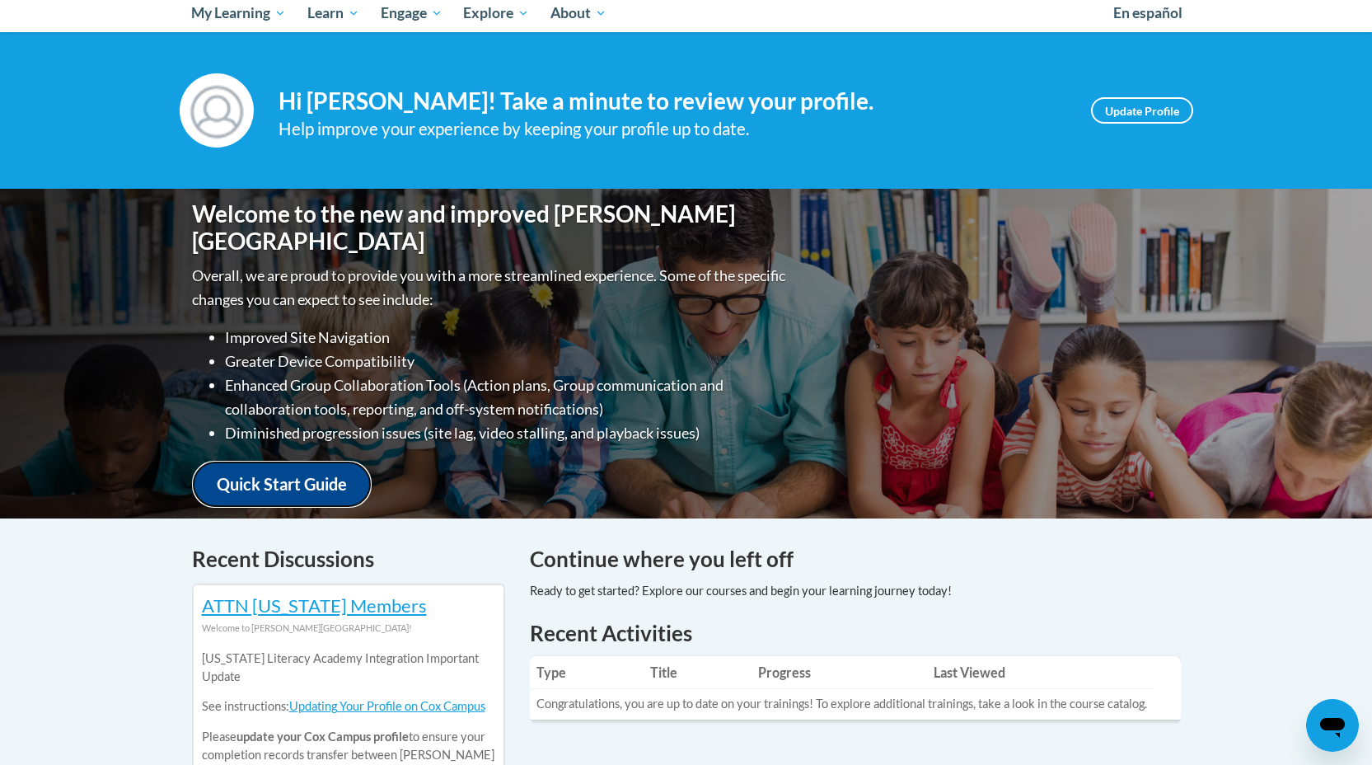
click at [301, 461] on link "Quick Start Guide" at bounding box center [282, 484] width 180 height 47
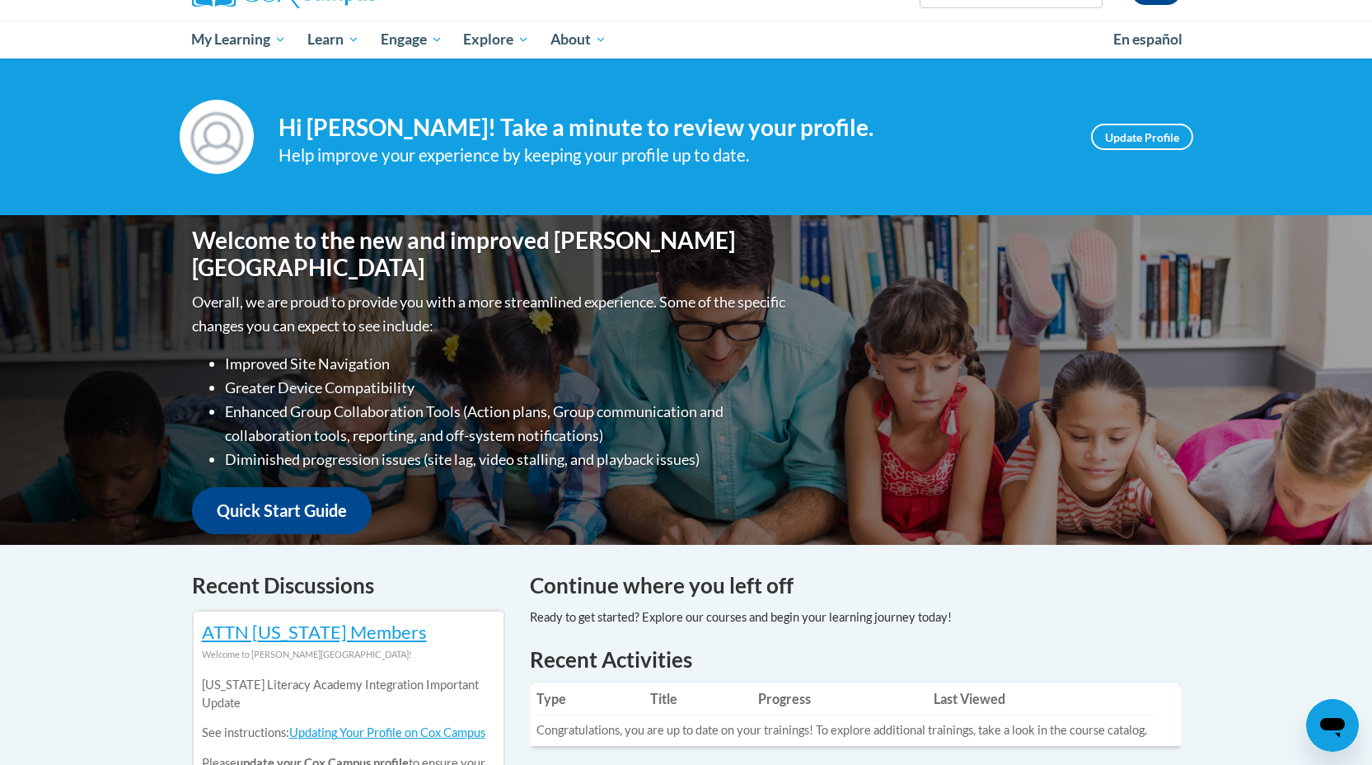
scroll to position [308, 0]
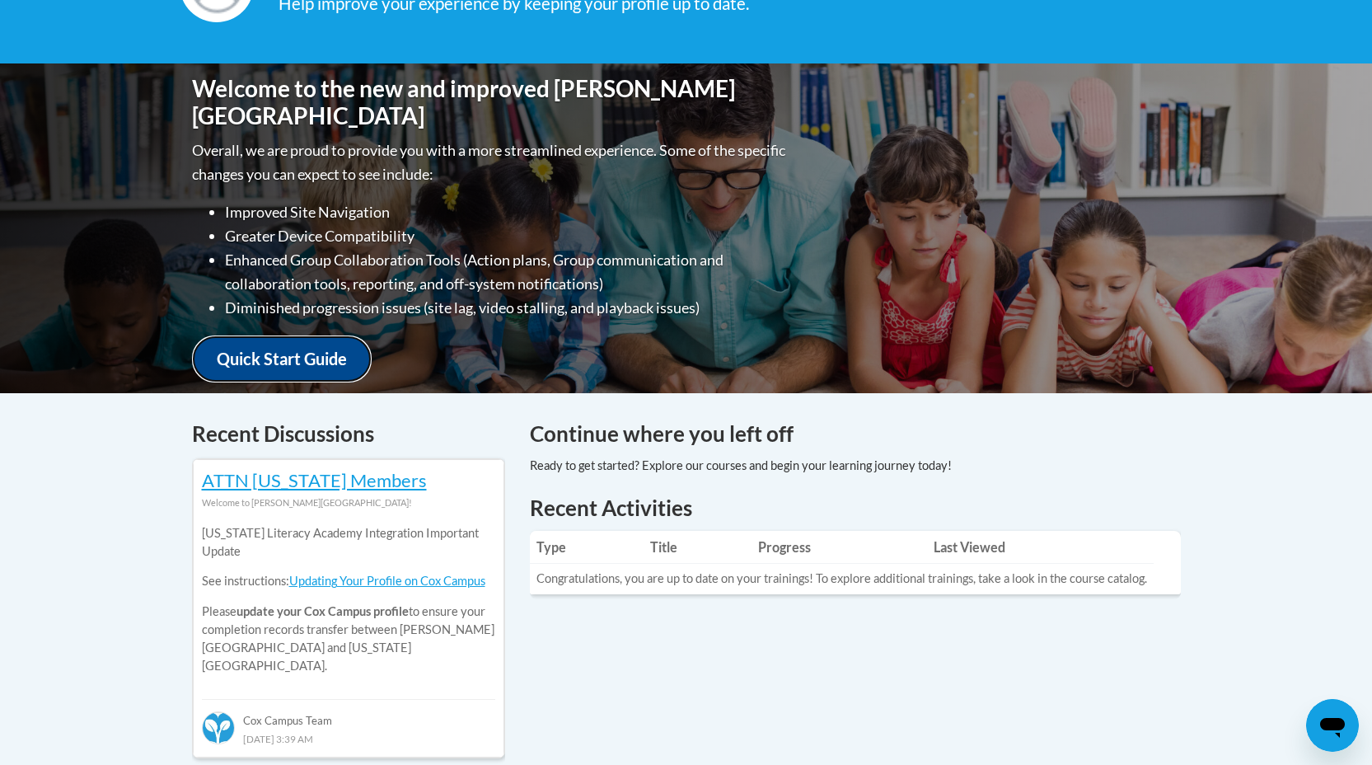
click at [310, 352] on link "Quick Start Guide" at bounding box center [282, 358] width 180 height 47
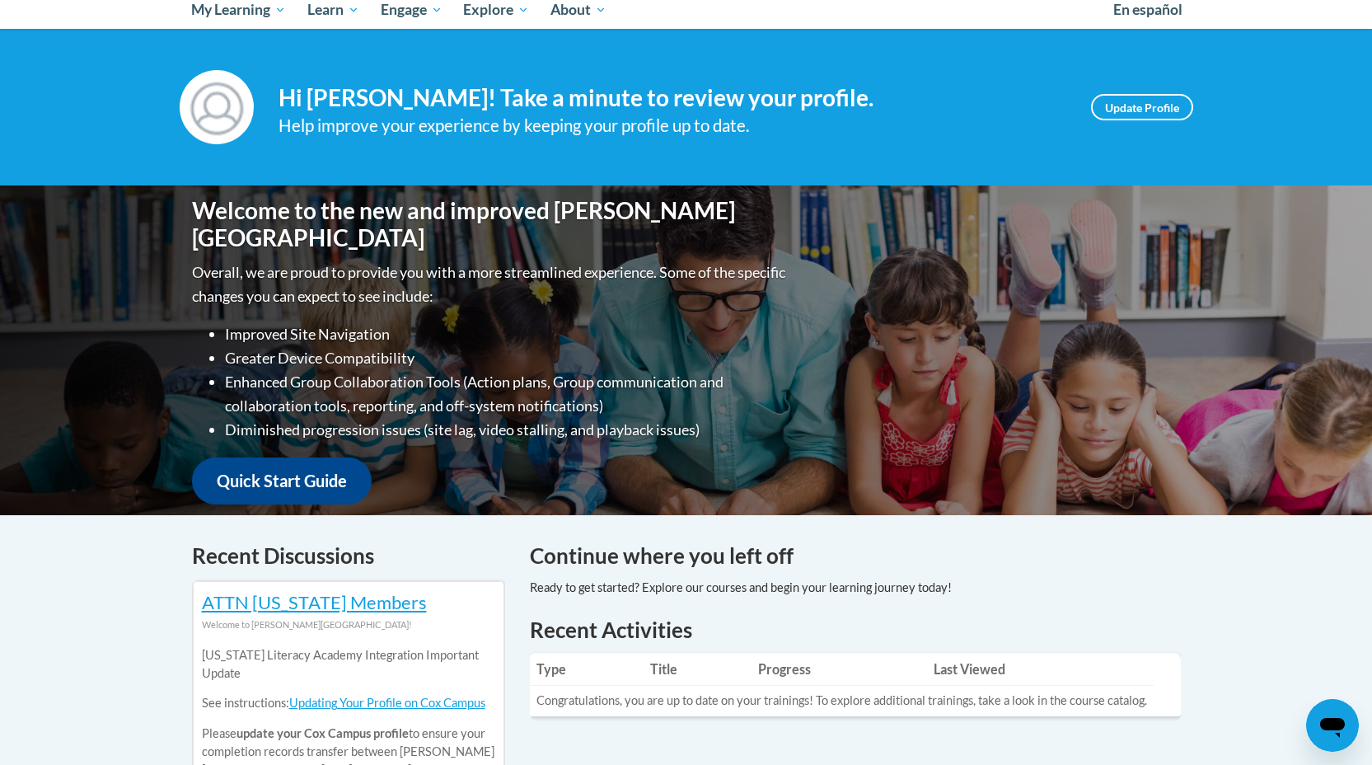
scroll to position [0, 0]
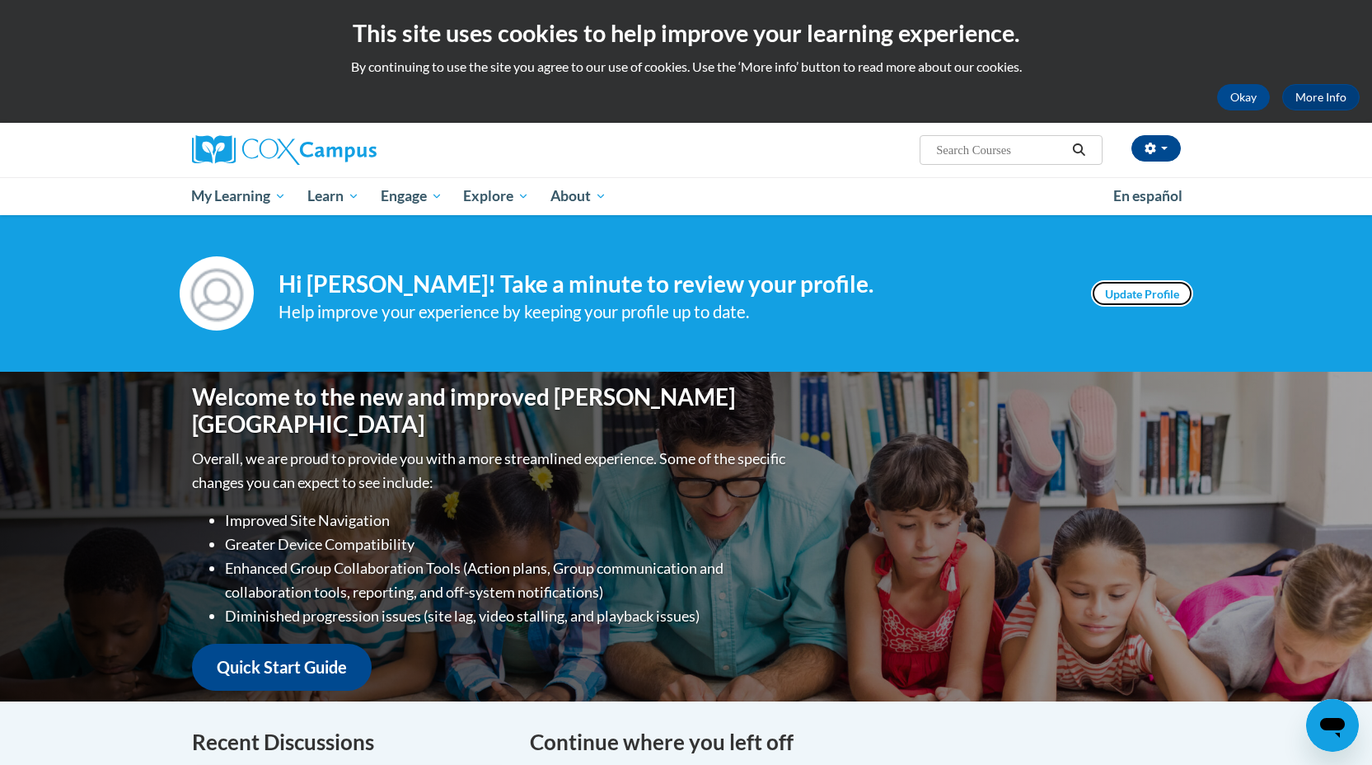
click at [1145, 300] on link "Update Profile" at bounding box center [1142, 293] width 102 height 26
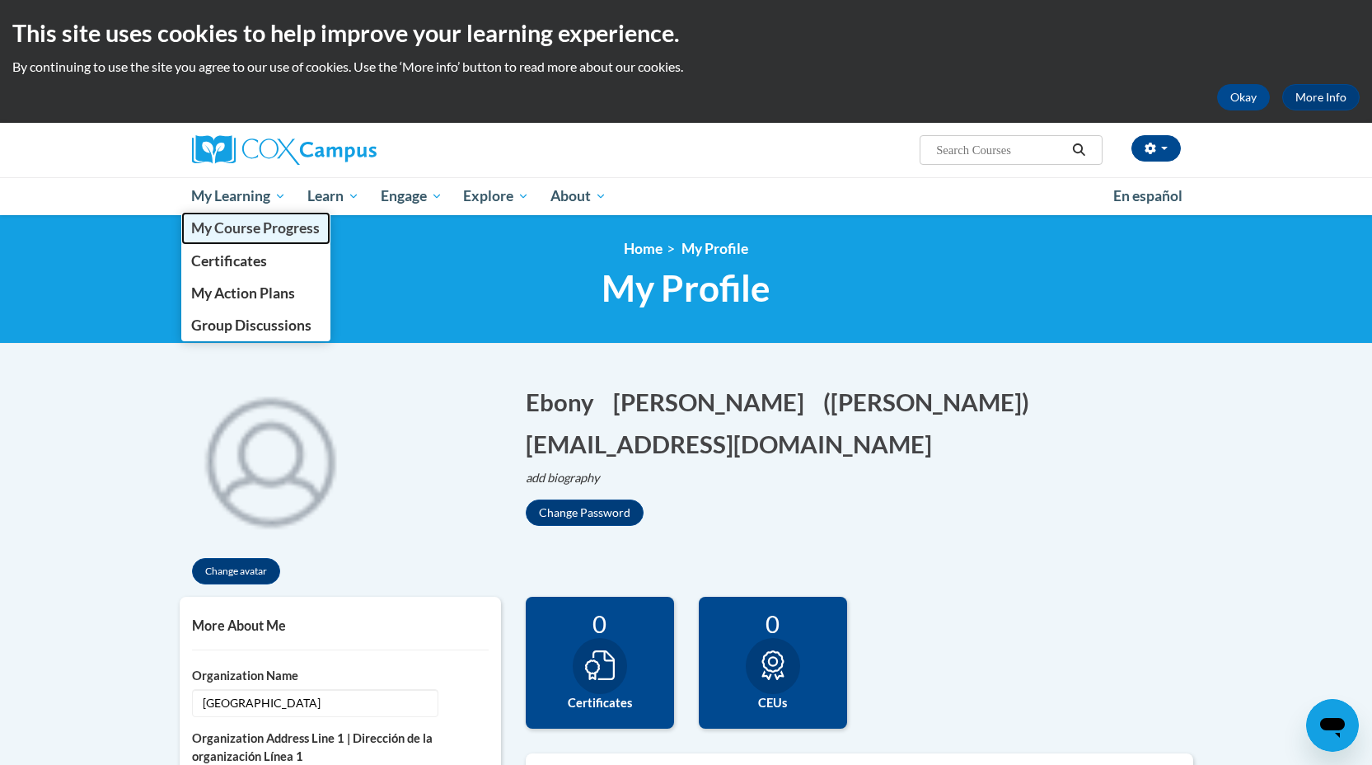
click at [269, 225] on span "My Course Progress" at bounding box center [255, 227] width 129 height 17
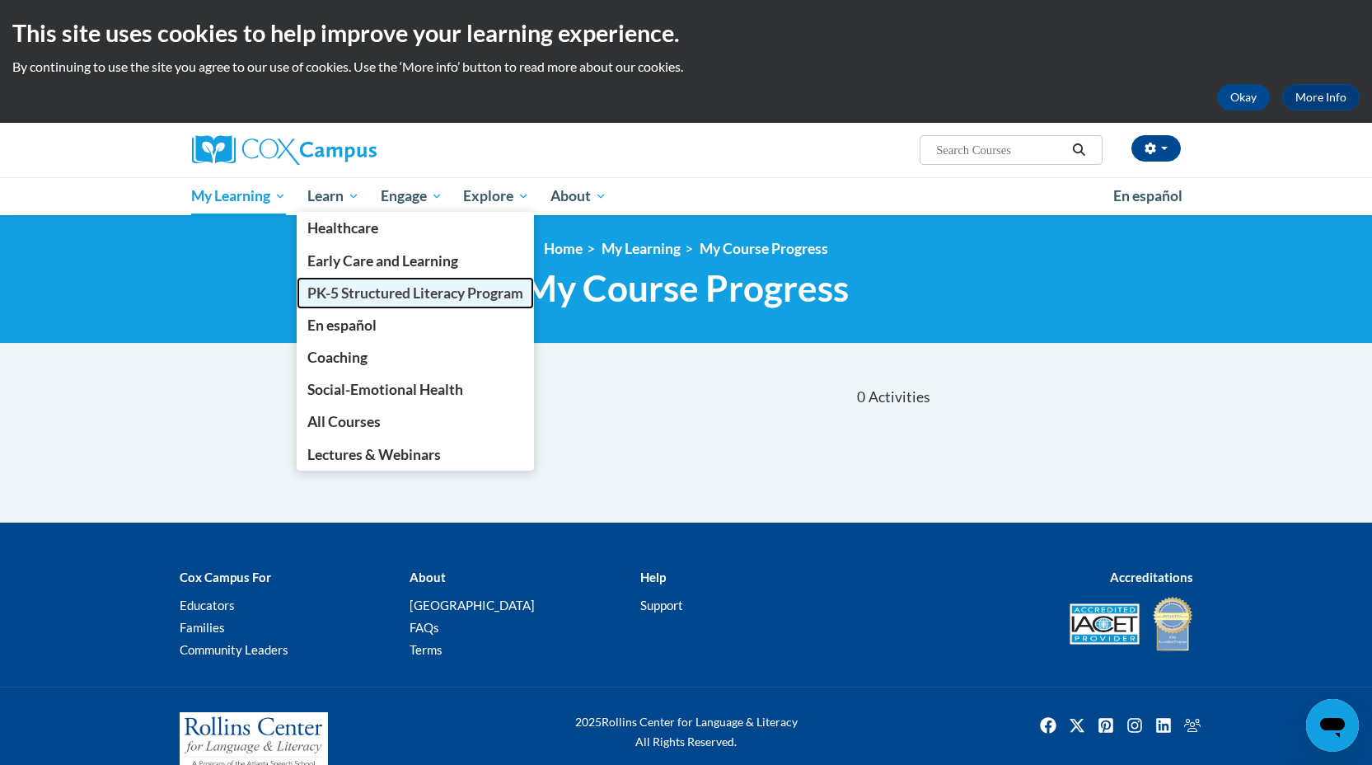
click at [361, 297] on span "PK-5 Structured Literacy Program" at bounding box center [415, 292] width 216 height 17
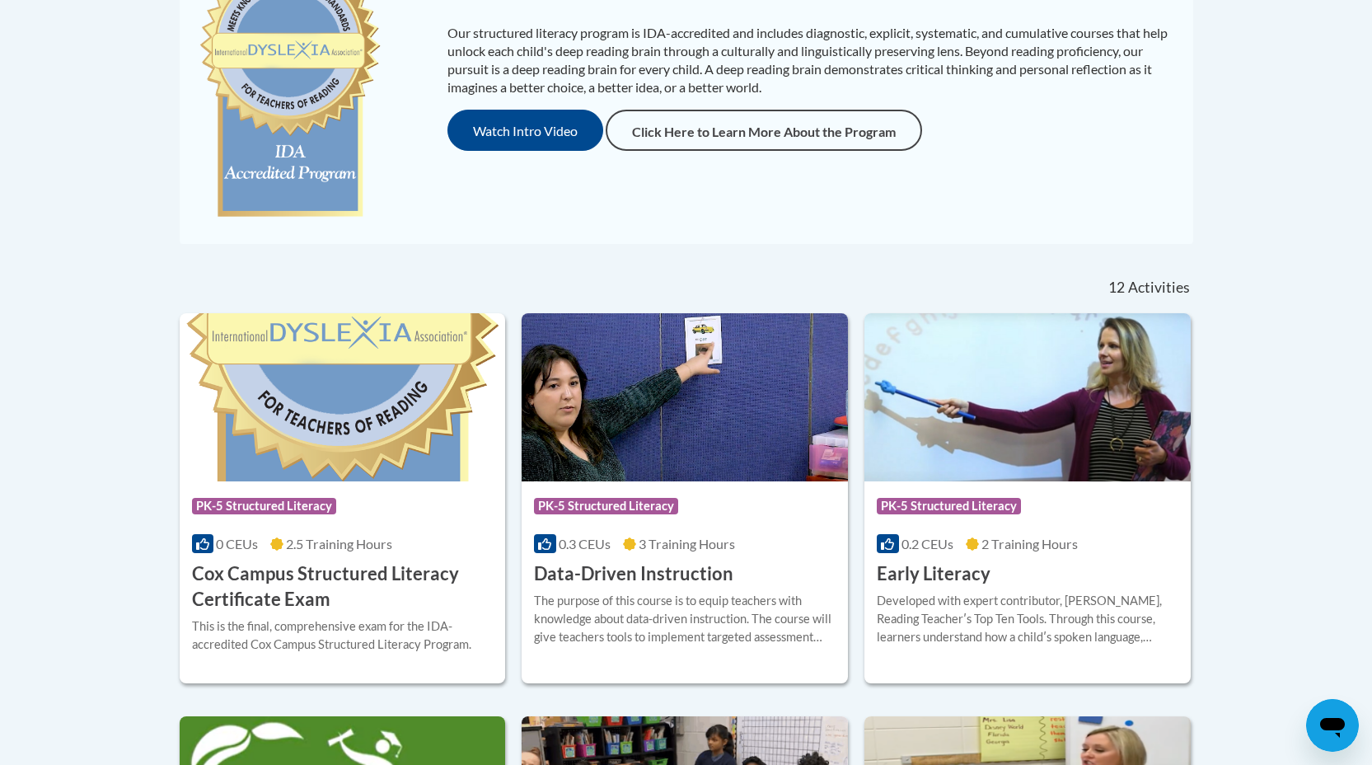
scroll to position [270, 0]
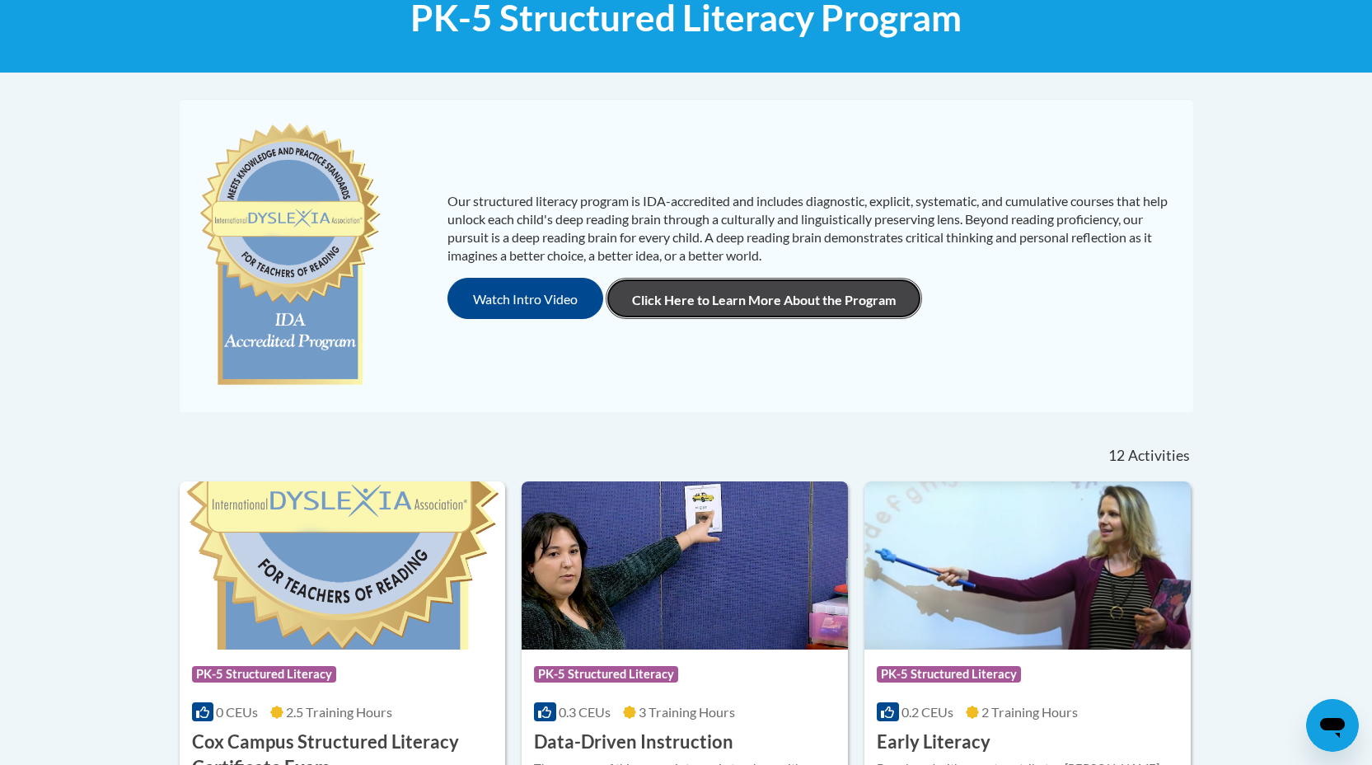
click at [701, 316] on link "Click Here to Learn More About the Program" at bounding box center [764, 298] width 316 height 41
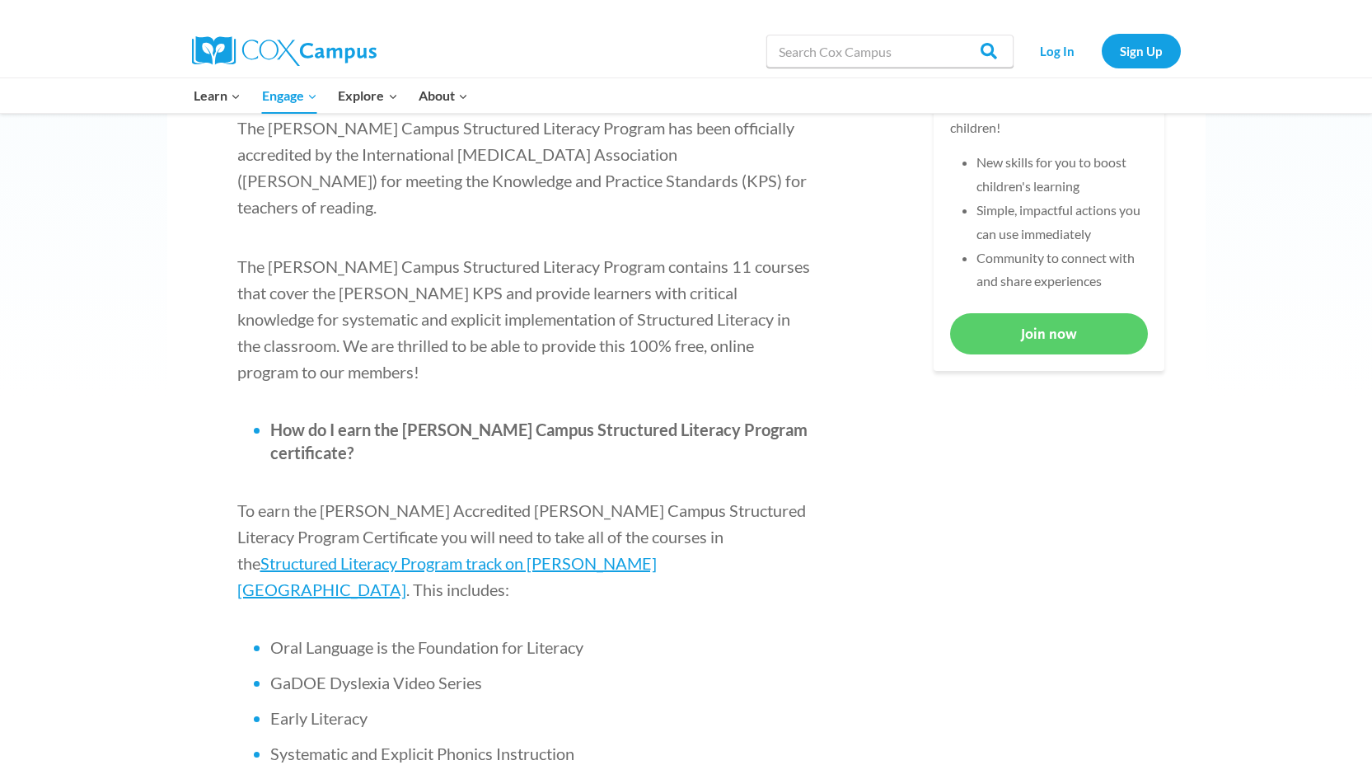
scroll to position [756, 0]
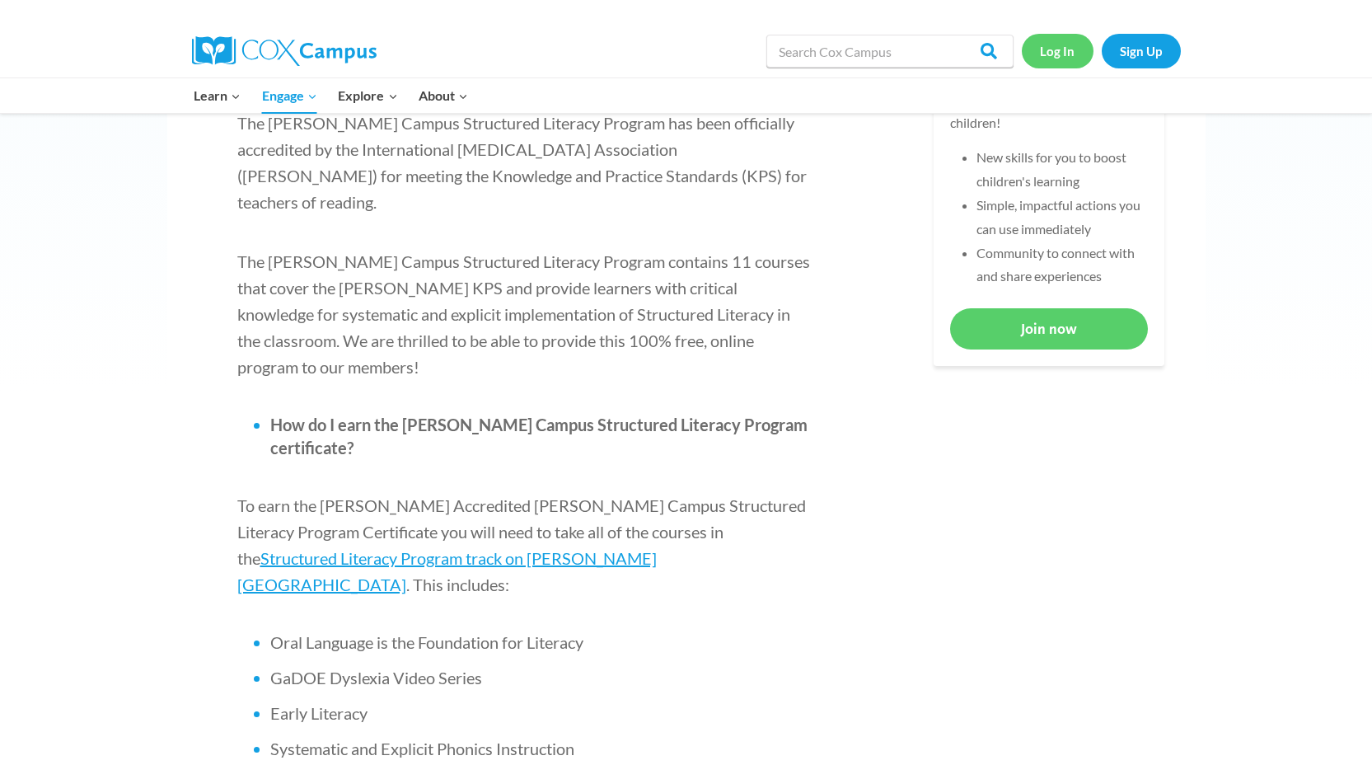
click at [1053, 54] on link "Log In" at bounding box center [1058, 51] width 72 height 34
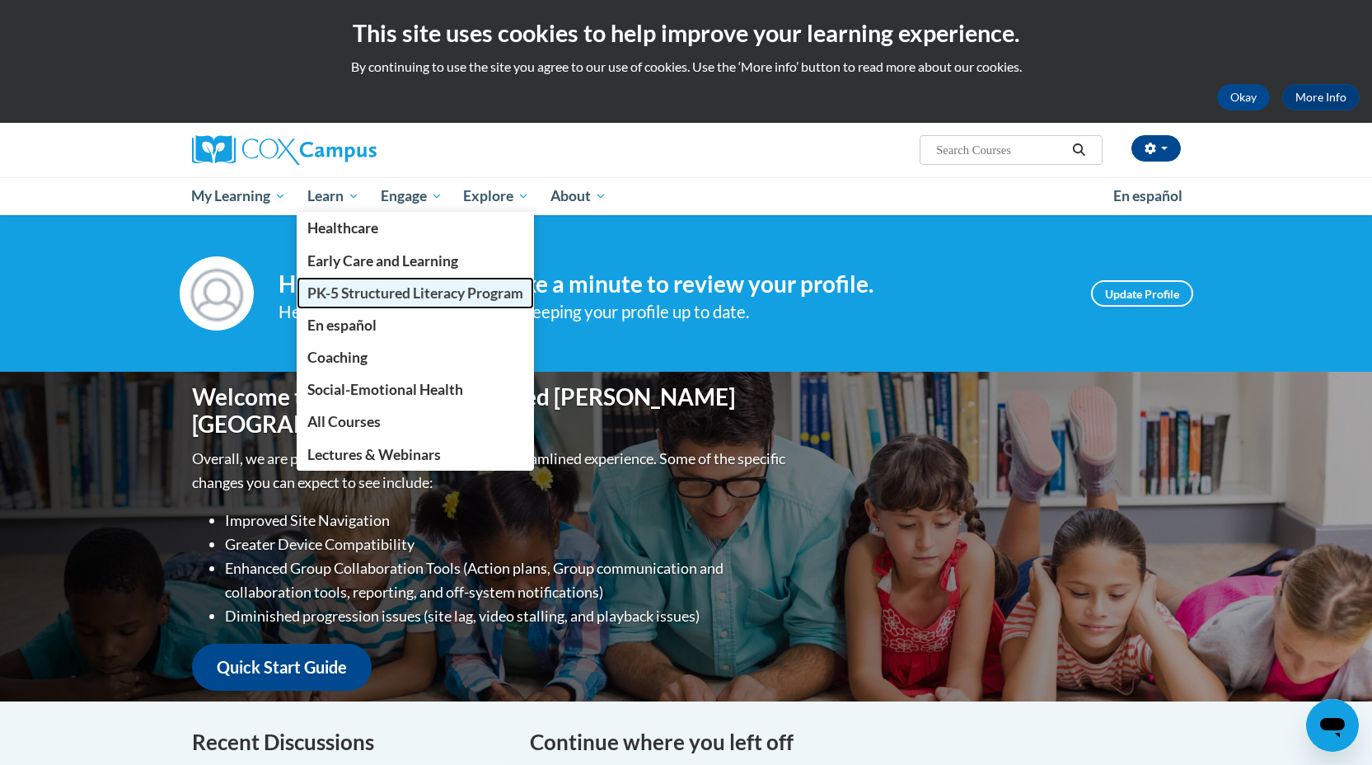
click at [354, 283] on link "PK-5 Structured Literacy Program" at bounding box center [415, 293] width 237 height 32
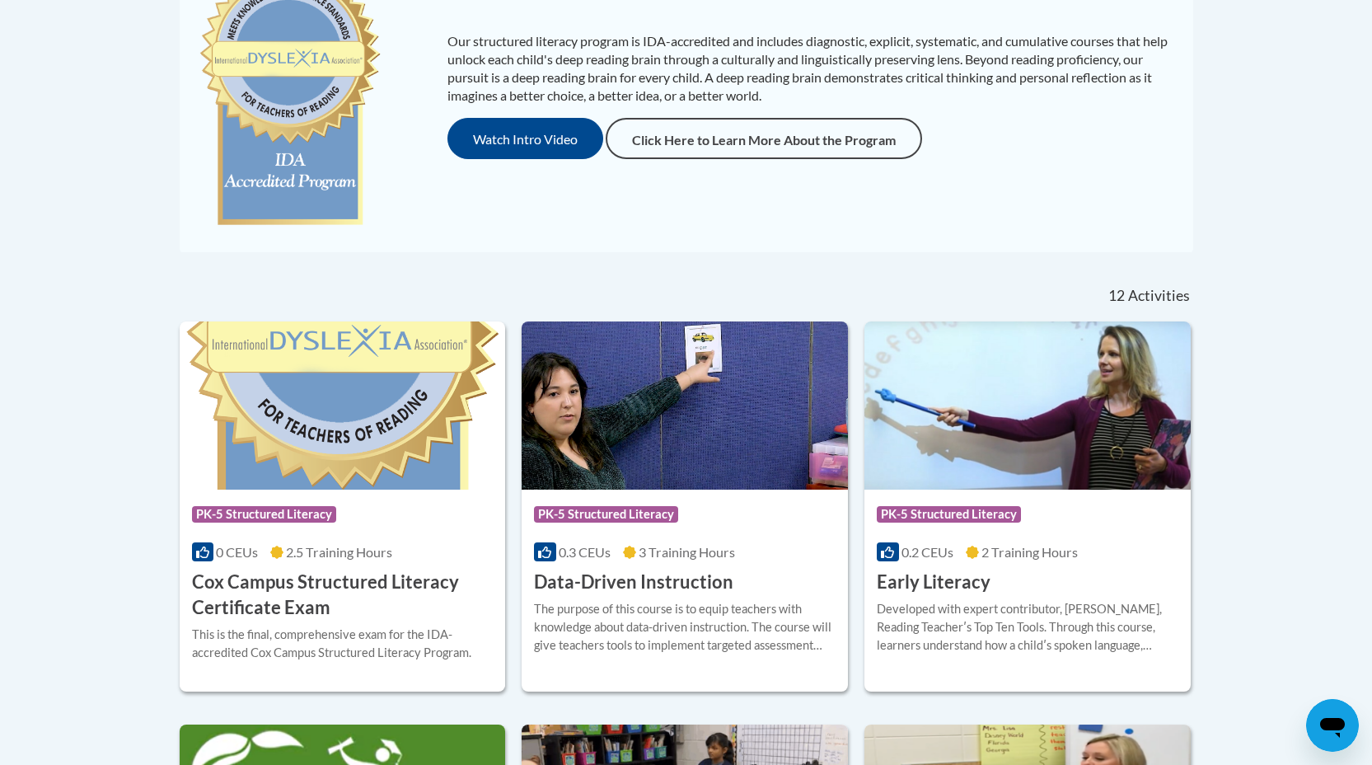
scroll to position [498, 0]
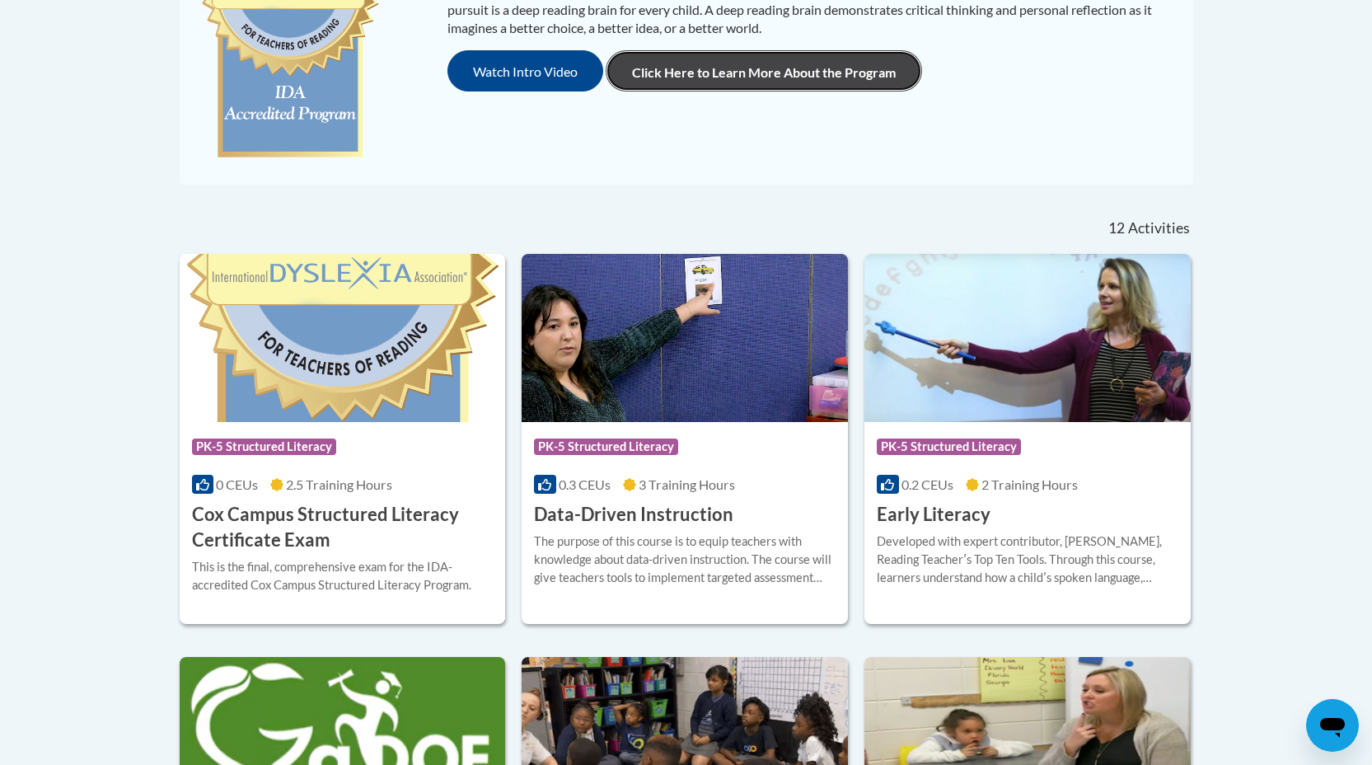
click at [753, 75] on link "Click Here to Learn More About the Program" at bounding box center [764, 70] width 316 height 41
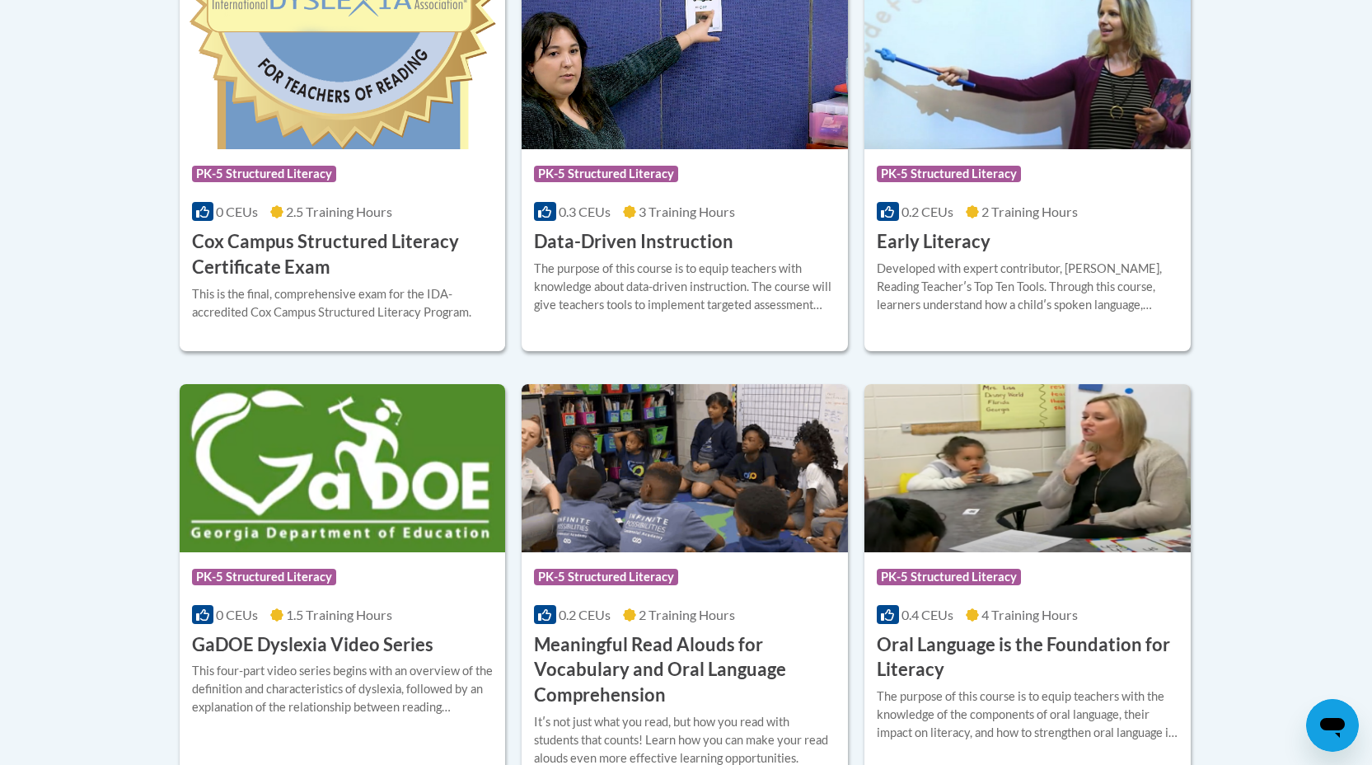
scroll to position [773, 0]
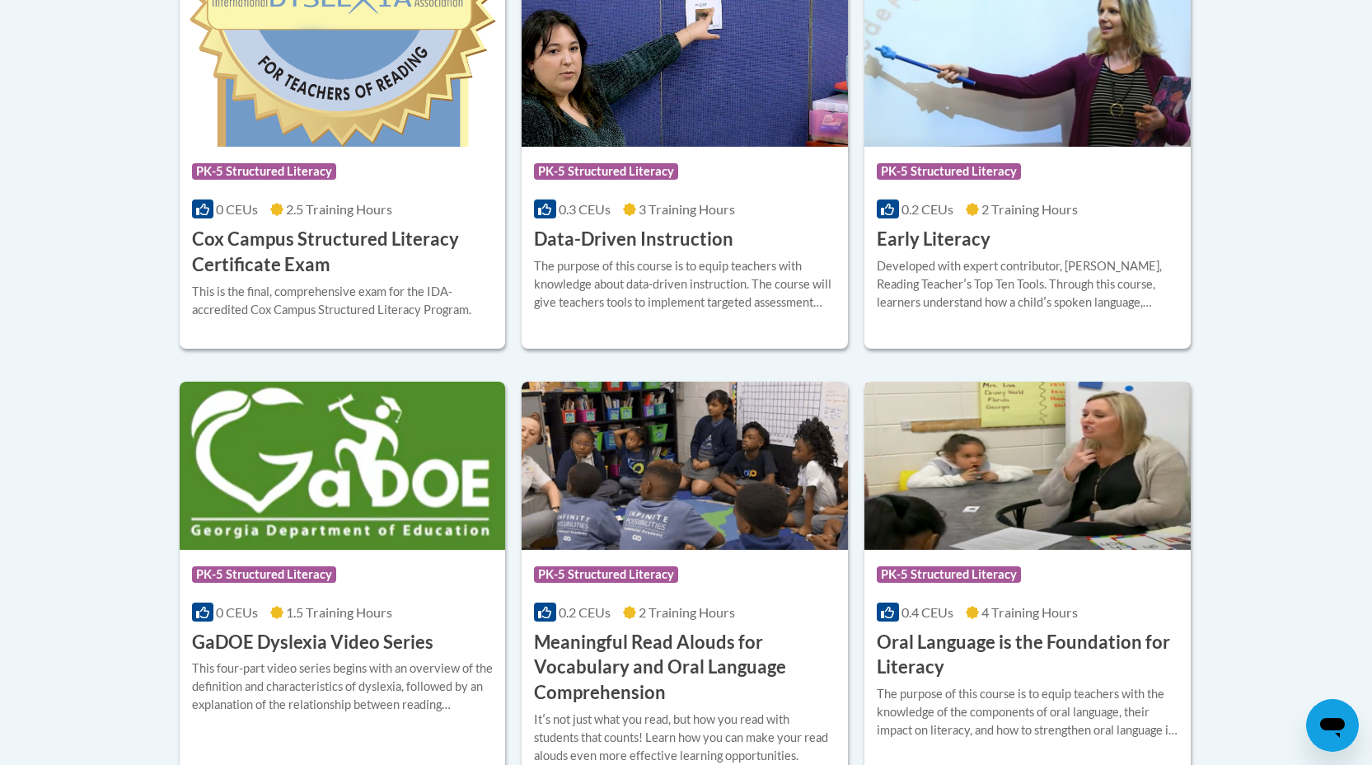
click at [916, 630] on h3 "Oral Language is the Foundation for Literacy" at bounding box center [1028, 655] width 302 height 51
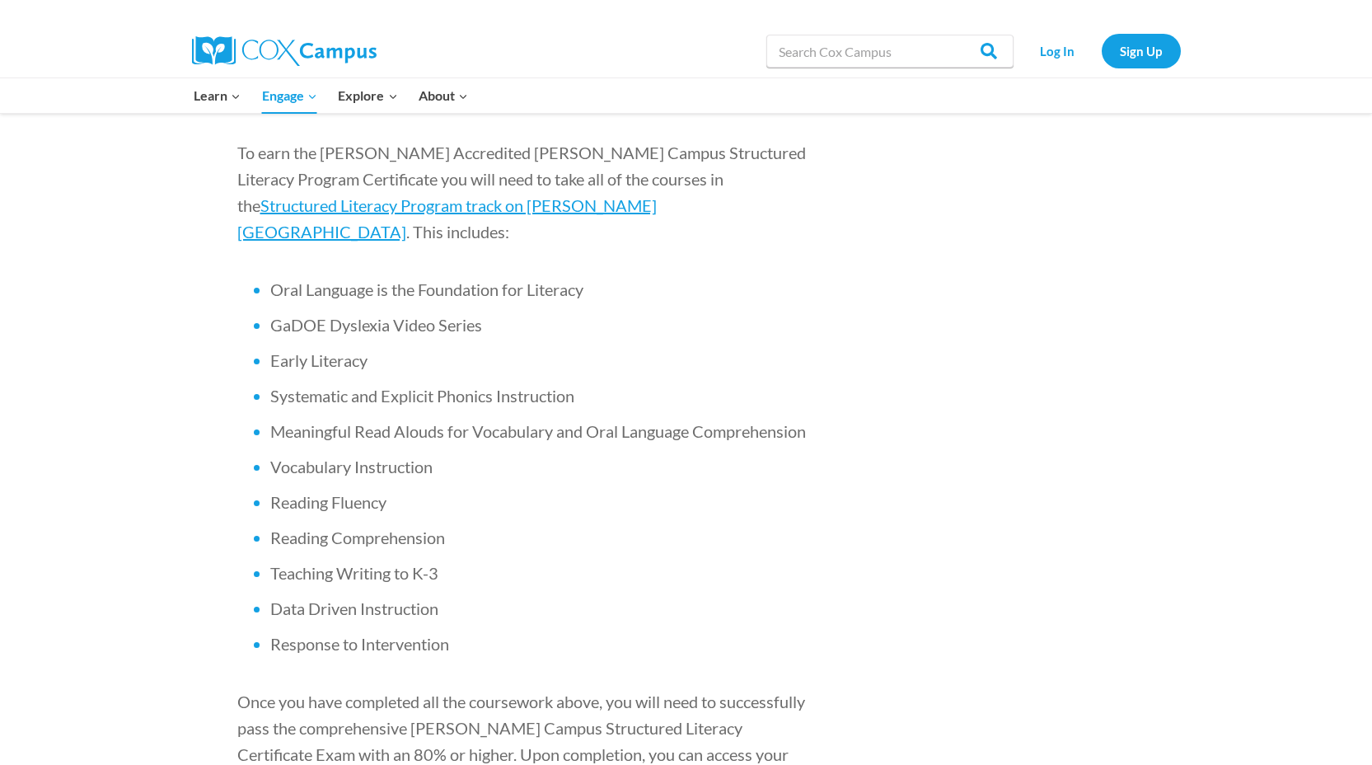
scroll to position [1109, 0]
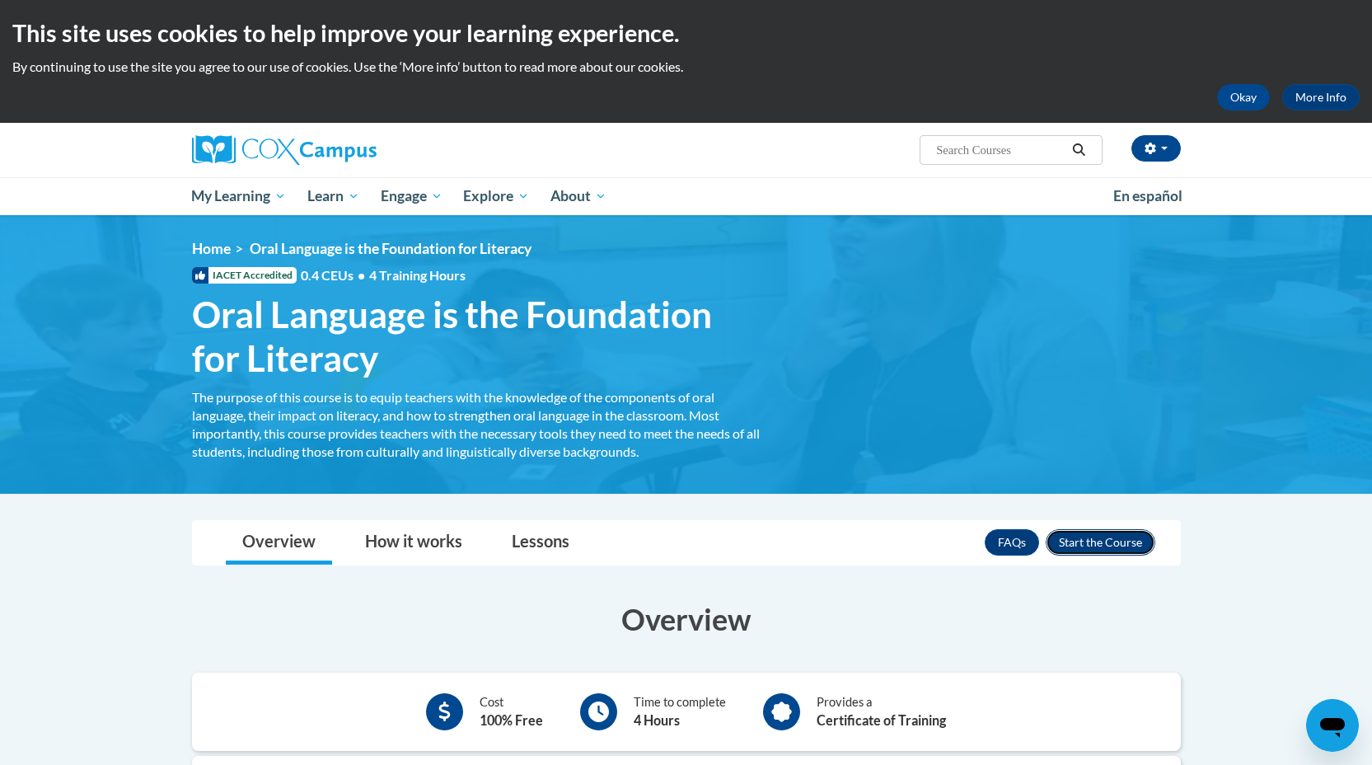
click at [1084, 540] on button "Enroll" at bounding box center [1101, 542] width 110 height 26
